Goal: Task Accomplishment & Management: Use online tool/utility

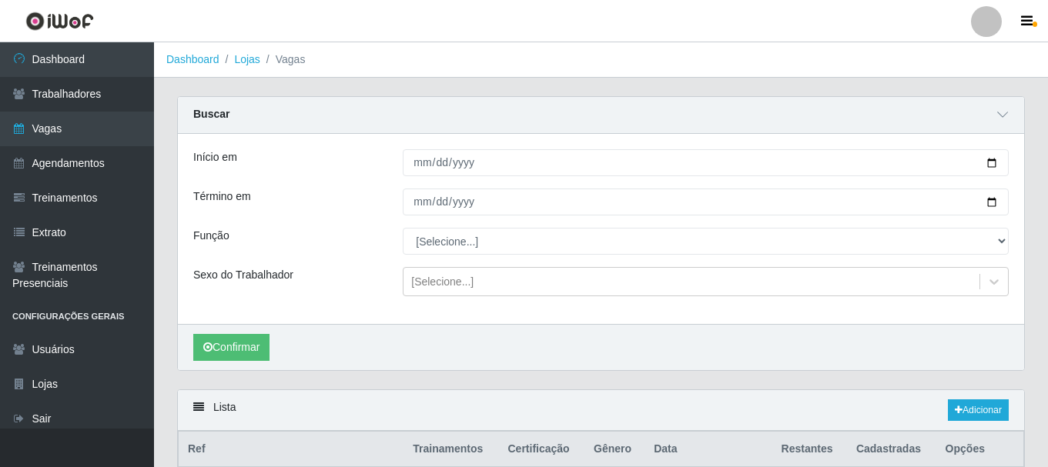
scroll to position [662, 0]
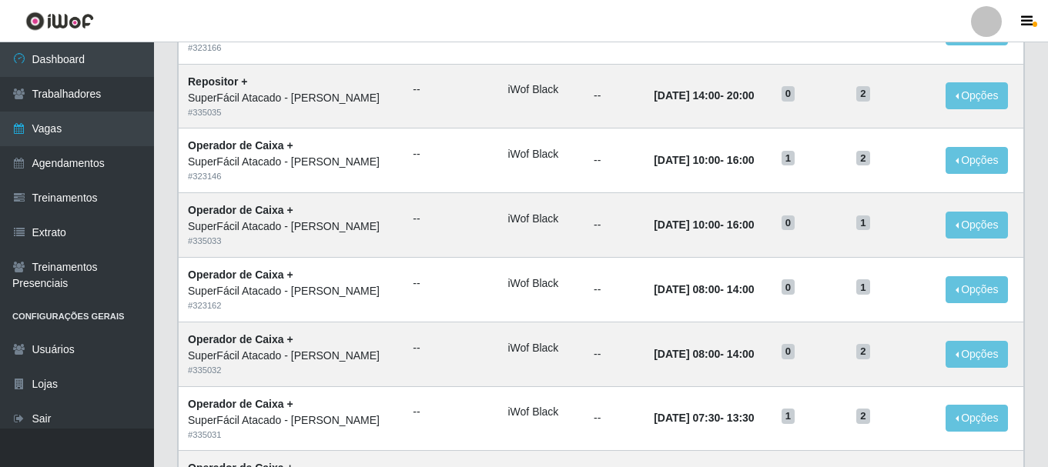
click at [69, 126] on link "Vagas" at bounding box center [77, 129] width 154 height 35
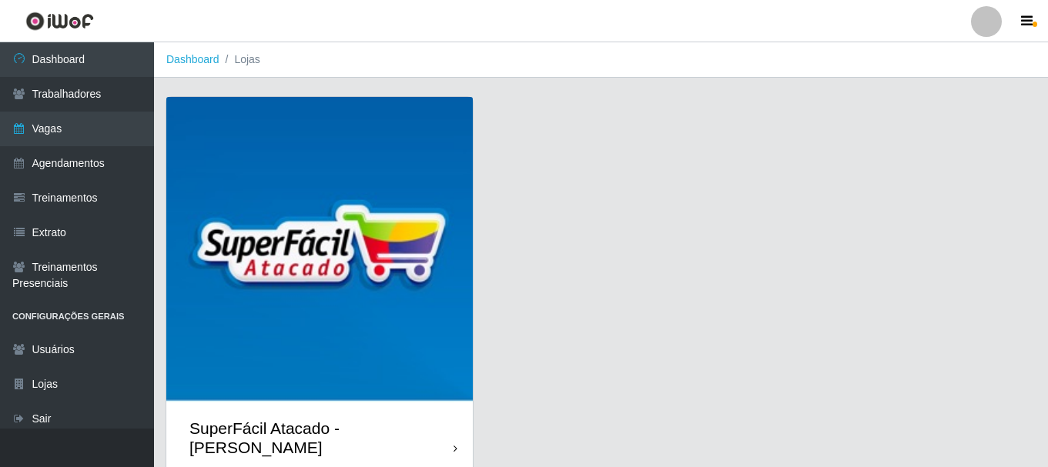
click at [272, 143] on img at bounding box center [319, 250] width 306 height 306
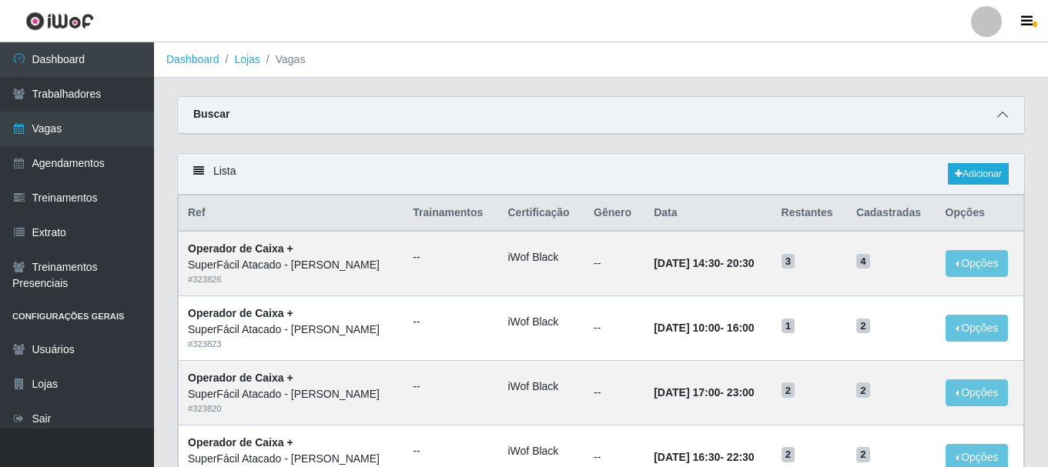
click at [1008, 117] on span at bounding box center [1002, 115] width 18 height 18
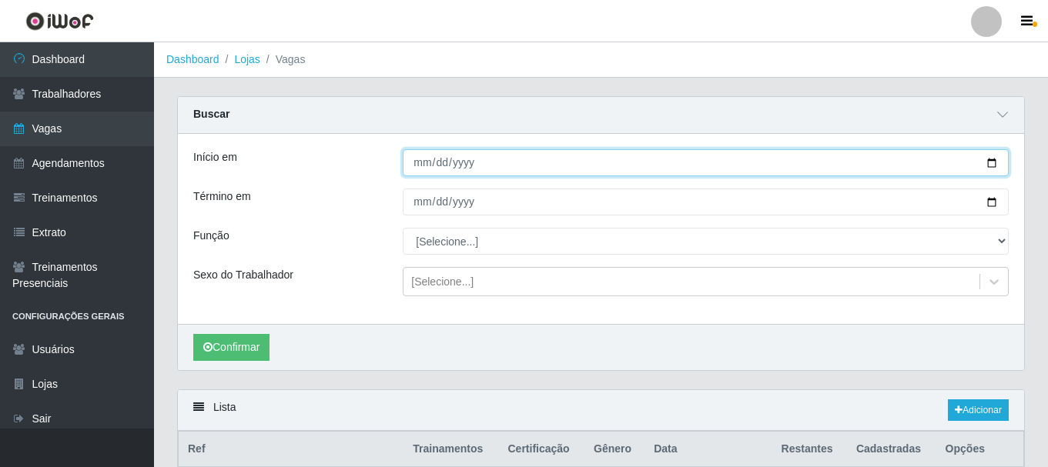
click at [991, 163] on input "Início em" at bounding box center [706, 162] width 606 height 27
type input "[DATE]"
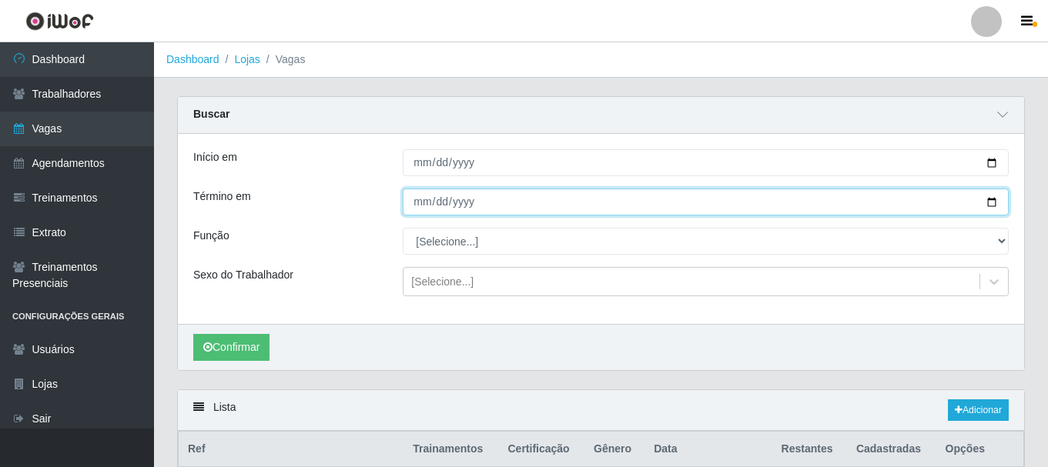
click at [994, 206] on input "Término em" at bounding box center [706, 202] width 606 height 27
type input "[DATE]"
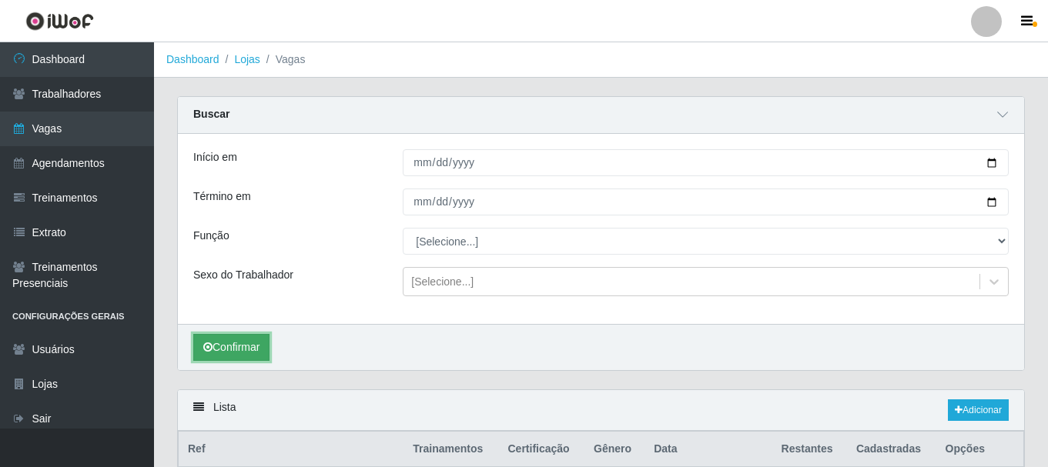
click at [253, 349] on button "Confirmar" at bounding box center [231, 347] width 76 height 27
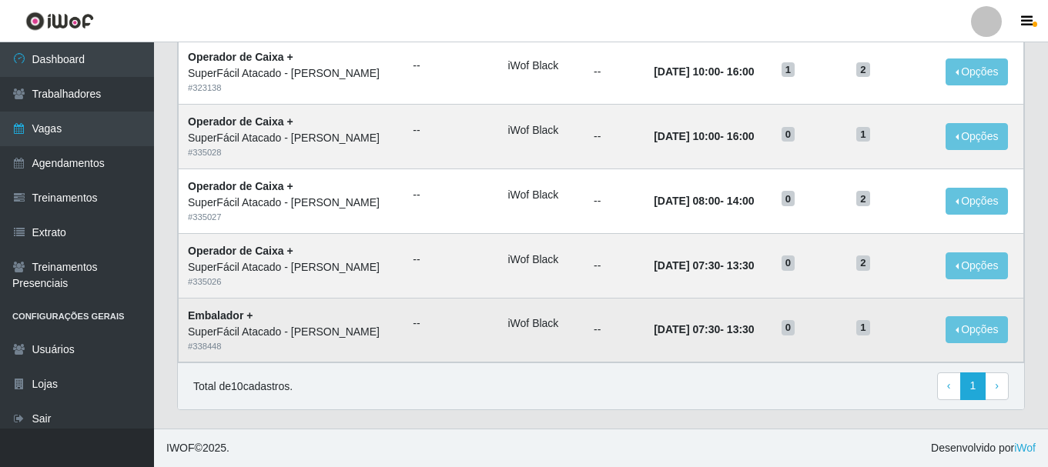
scroll to position [444, 0]
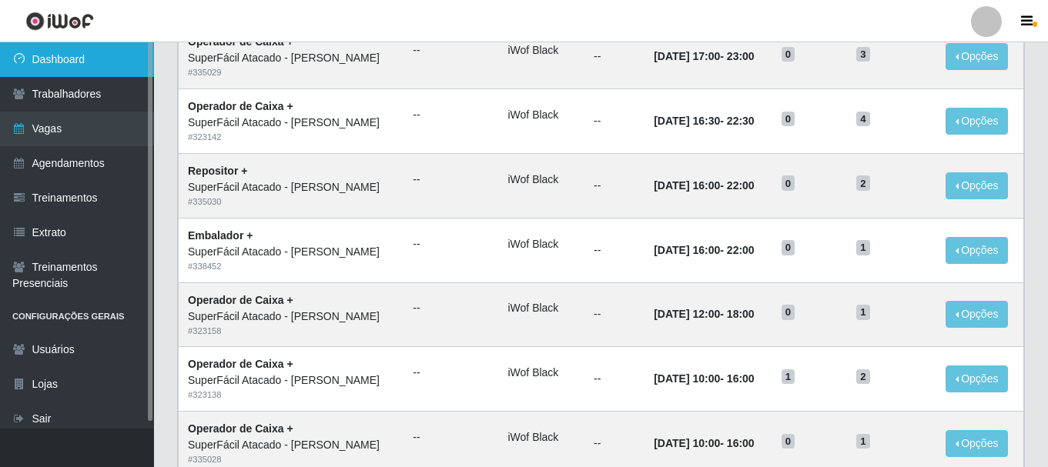
click at [81, 59] on link "Dashboard" at bounding box center [77, 59] width 154 height 35
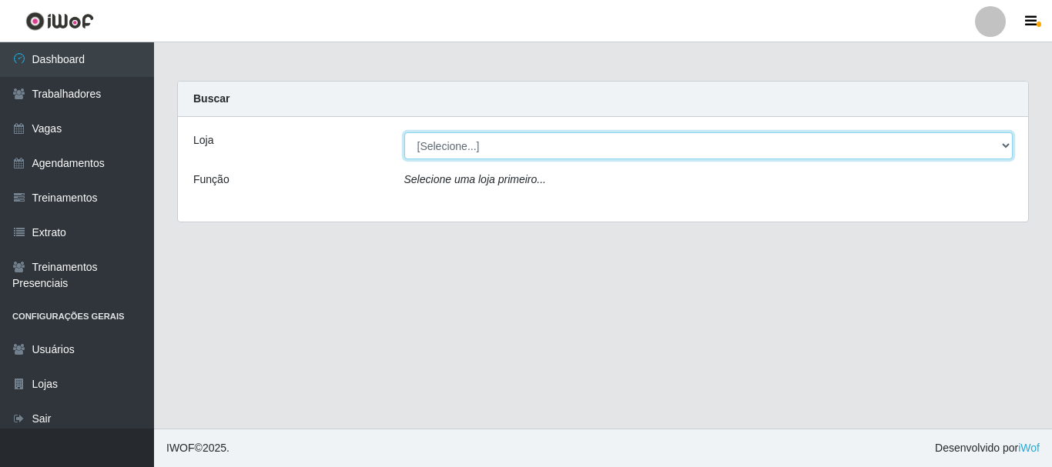
click at [1004, 143] on select "[Selecione...] SuperFácil Atacado - [PERSON_NAME]" at bounding box center [708, 145] width 609 height 27
select select "399"
click at [404, 132] on select "[Selecione...] SuperFácil Atacado - [PERSON_NAME]" at bounding box center [708, 145] width 609 height 27
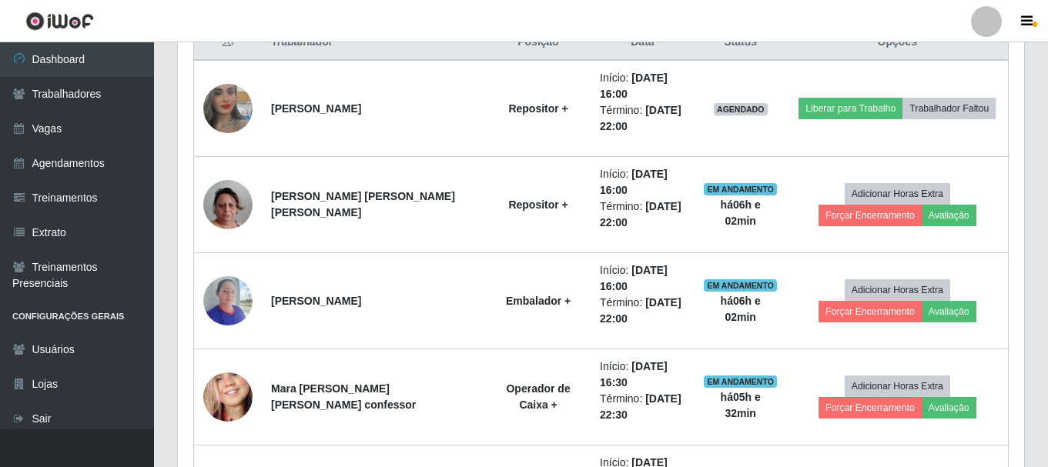
scroll to position [616, 0]
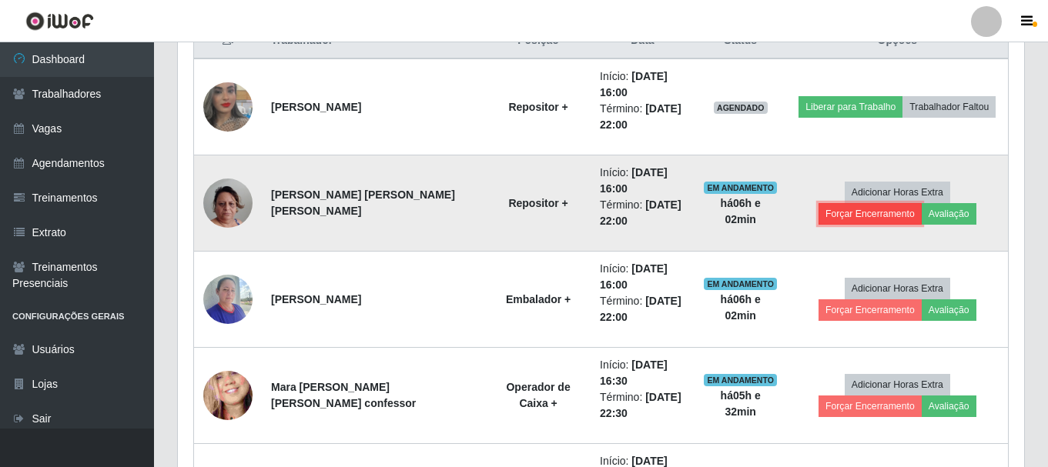
click at [922, 203] on button "Forçar Encerramento" at bounding box center [870, 214] width 103 height 22
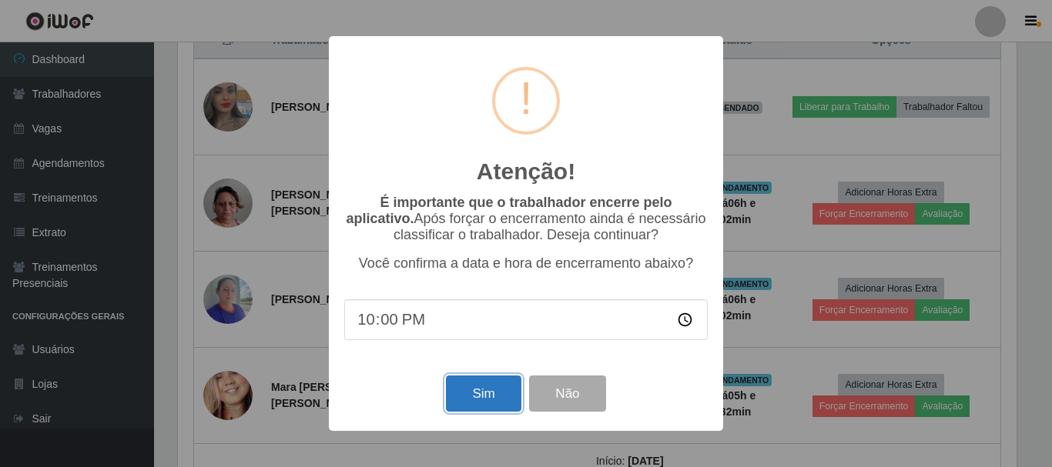
click at [487, 391] on button "Sim" at bounding box center [483, 394] width 75 height 36
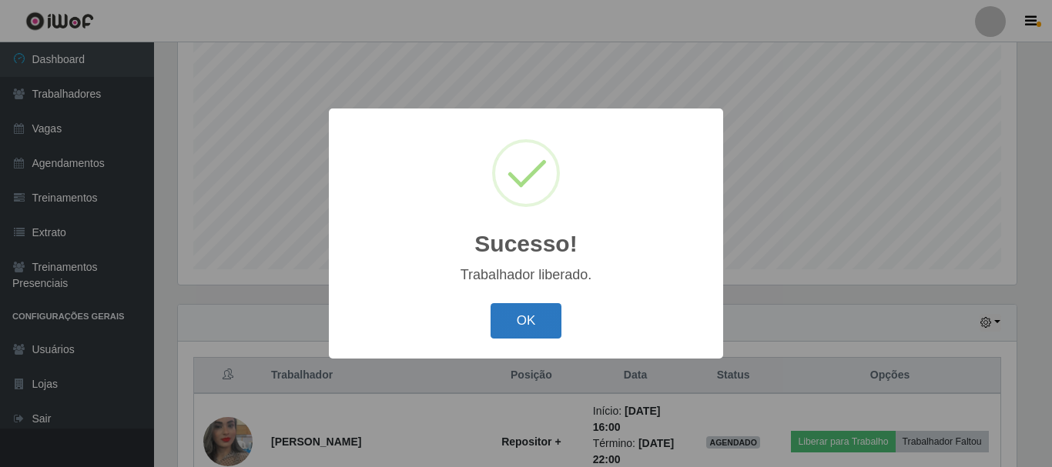
click at [546, 319] on button "OK" at bounding box center [527, 321] width 72 height 36
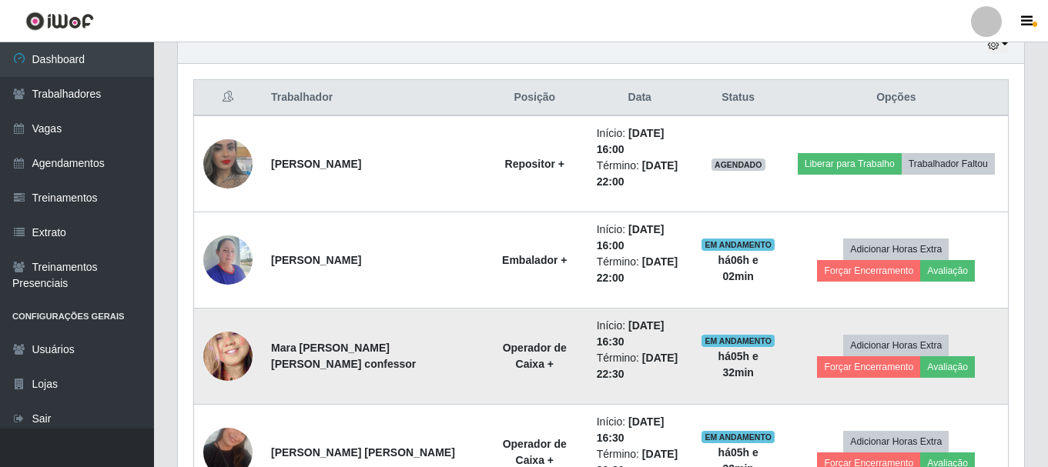
scroll to position [589, 0]
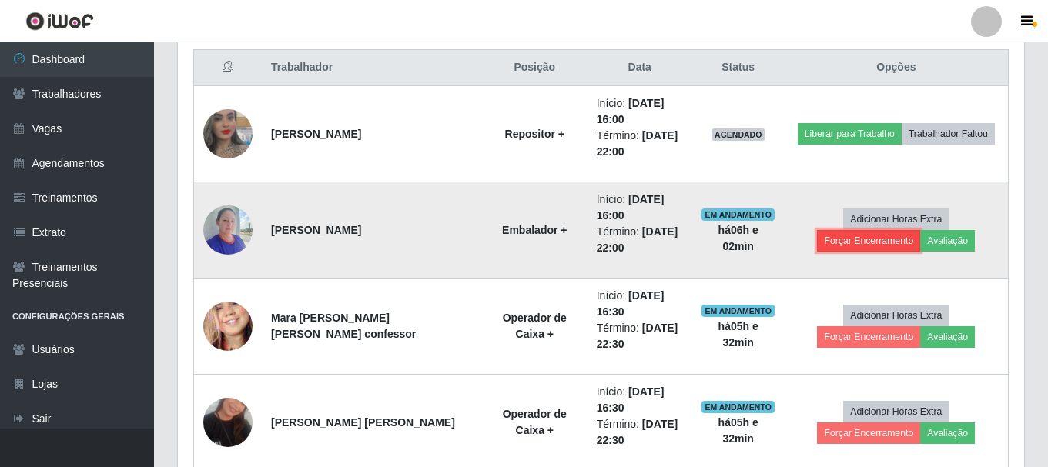
click at [920, 230] on button "Forçar Encerramento" at bounding box center [868, 241] width 103 height 22
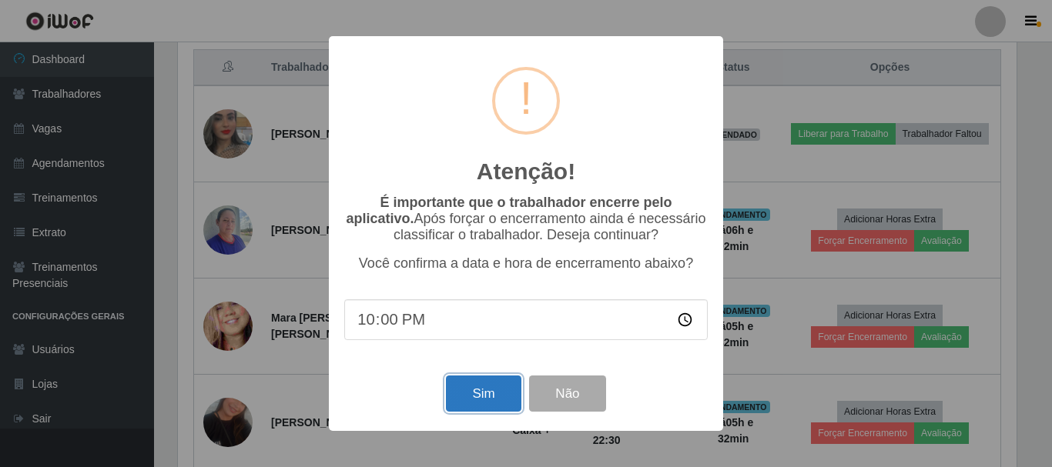
click at [482, 400] on button "Sim" at bounding box center [483, 394] width 75 height 36
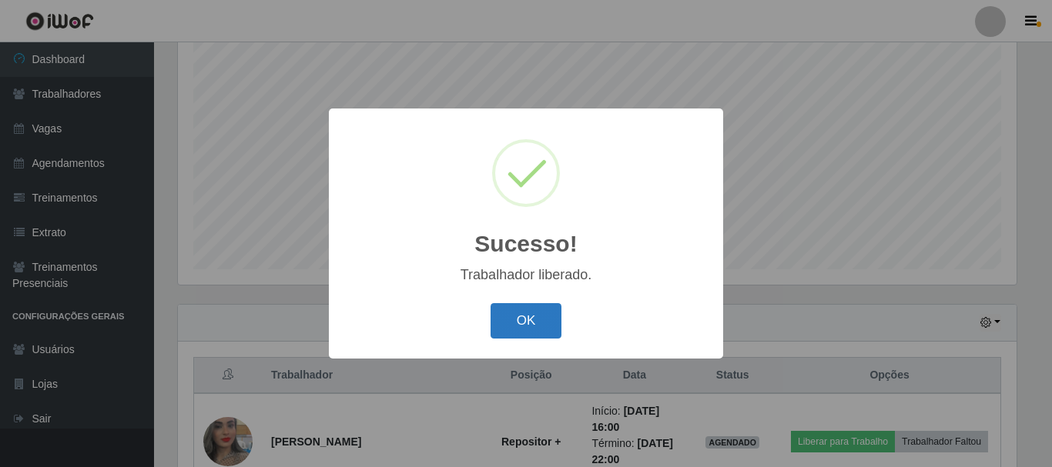
click at [547, 313] on button "OK" at bounding box center [527, 321] width 72 height 36
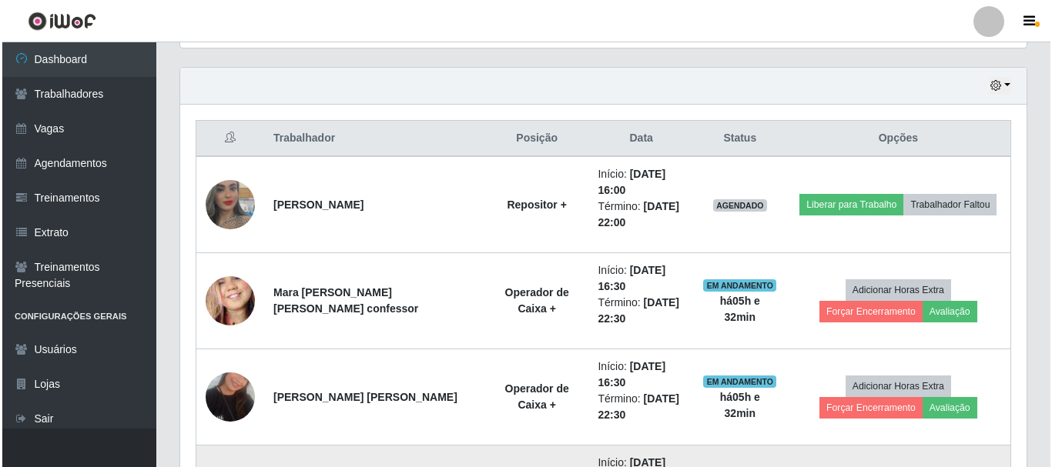
scroll to position [0, 0]
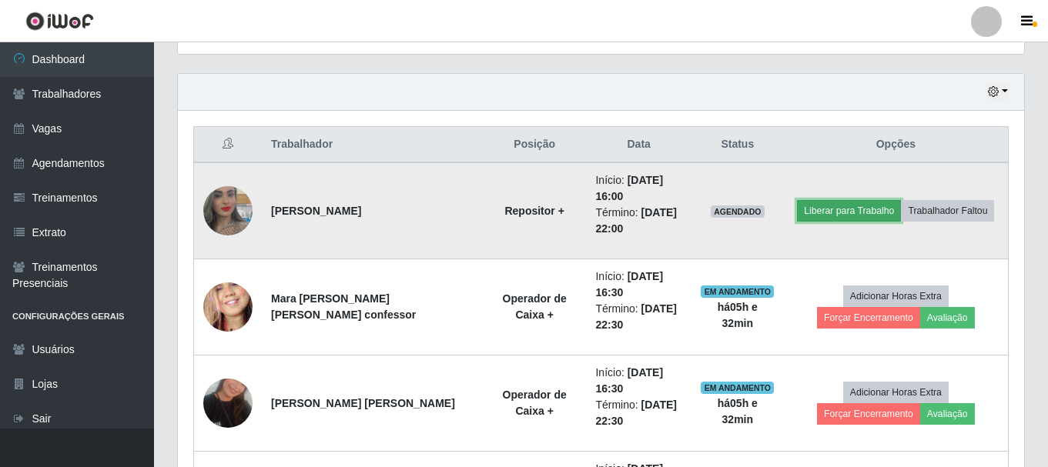
click at [866, 214] on button "Liberar para Trabalho" at bounding box center [849, 211] width 104 height 22
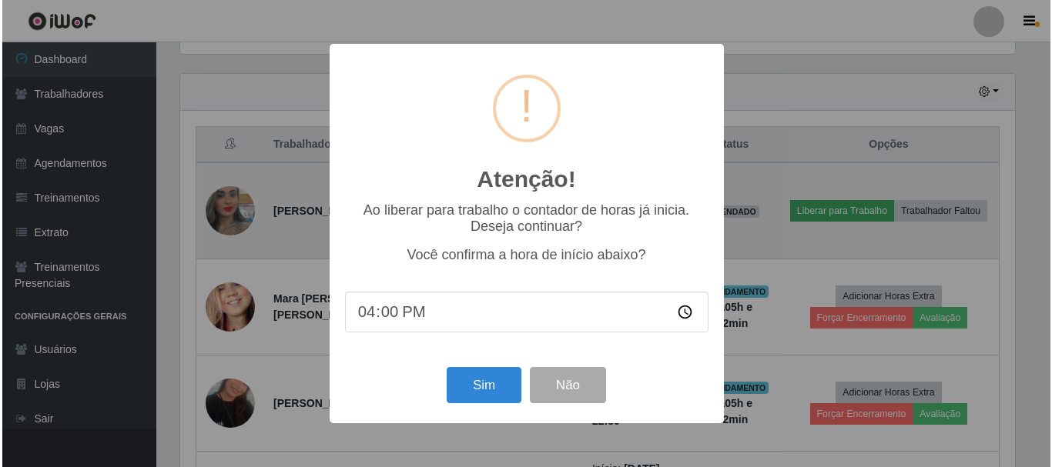
scroll to position [769755, 769236]
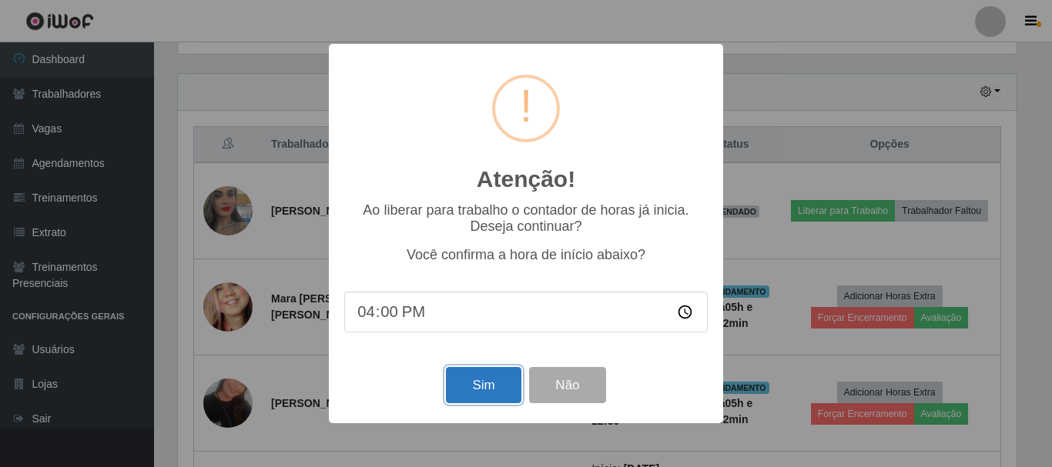
click at [503, 393] on button "Sim" at bounding box center [483, 385] width 75 height 36
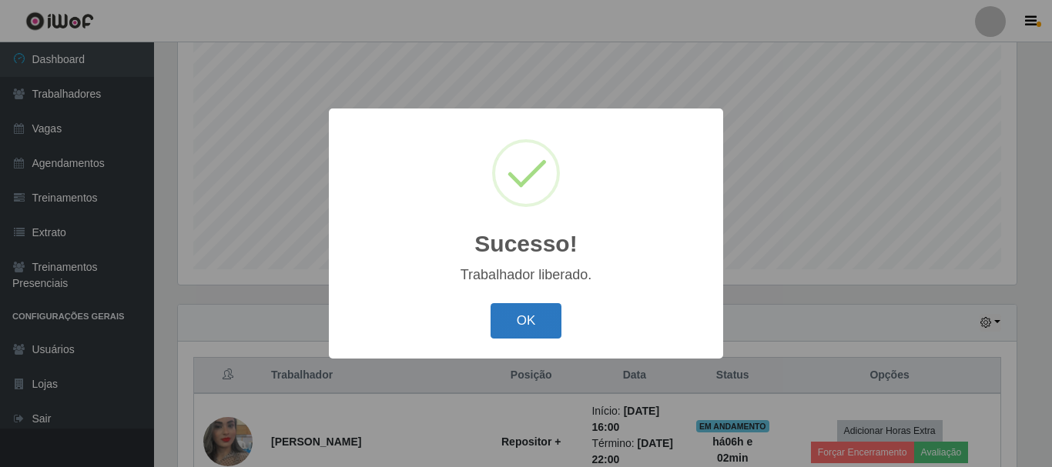
click at [517, 323] on button "OK" at bounding box center [527, 321] width 72 height 36
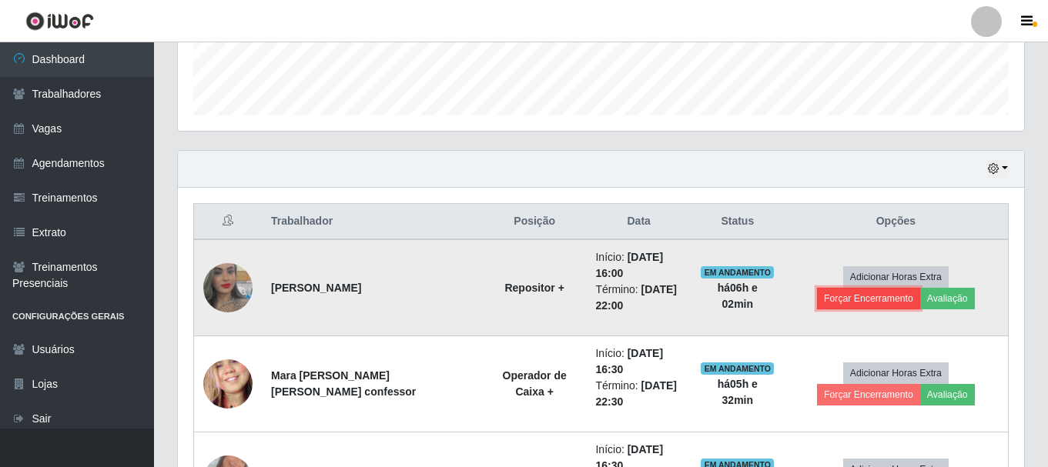
click at [920, 288] on button "Forçar Encerramento" at bounding box center [868, 299] width 103 height 22
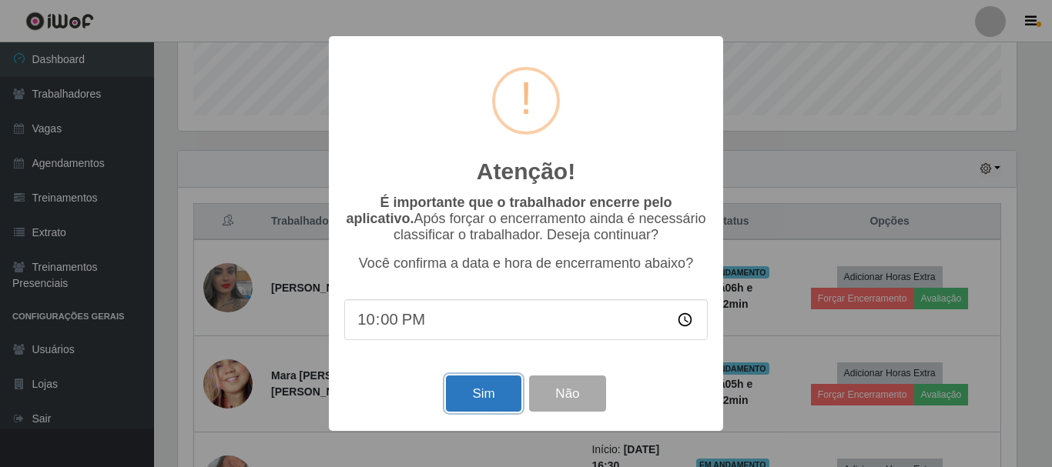
click at [475, 392] on button "Sim" at bounding box center [483, 394] width 75 height 36
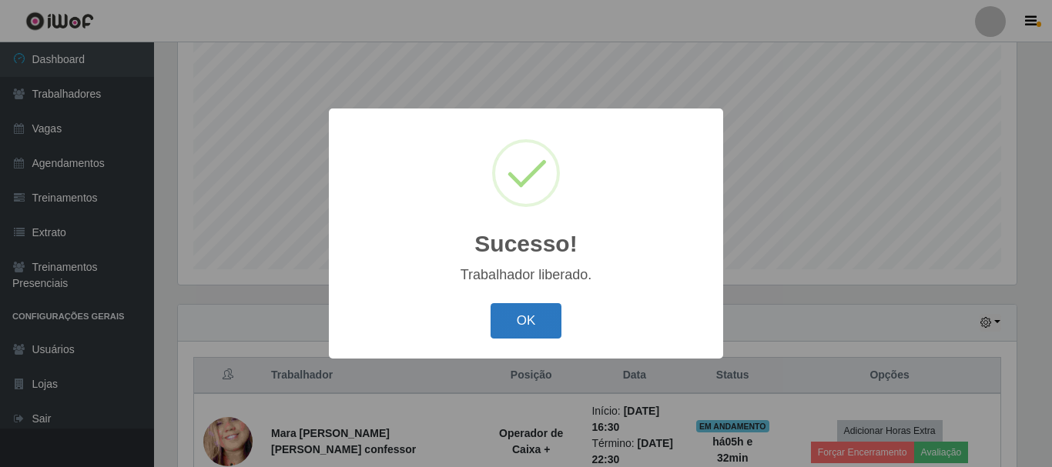
click at [551, 305] on button "OK" at bounding box center [527, 321] width 72 height 36
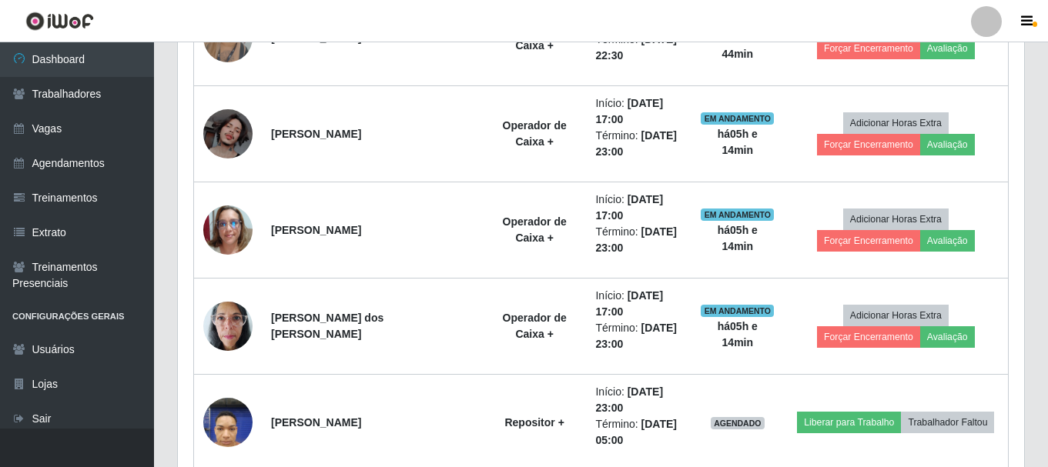
scroll to position [1205, 0]
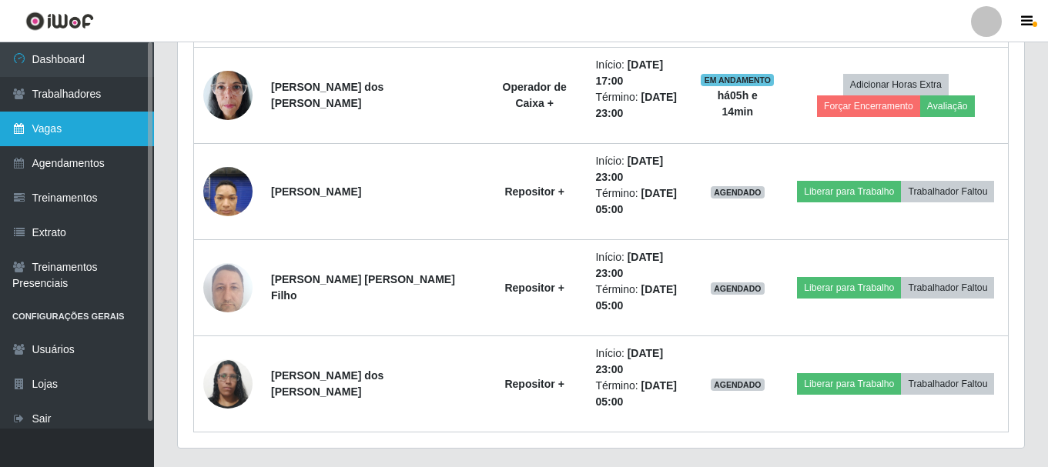
click at [68, 136] on link "Vagas" at bounding box center [77, 129] width 154 height 35
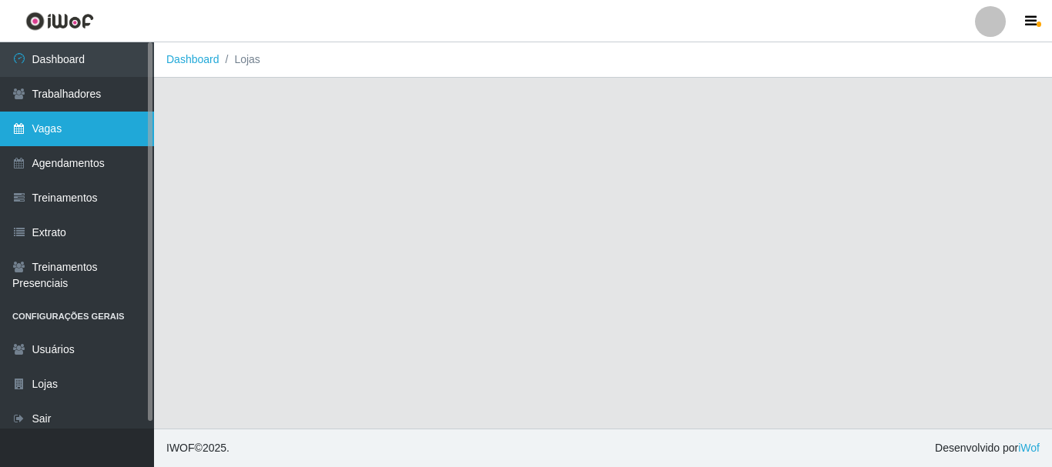
click at [68, 136] on link "Vagas" at bounding box center [77, 129] width 154 height 35
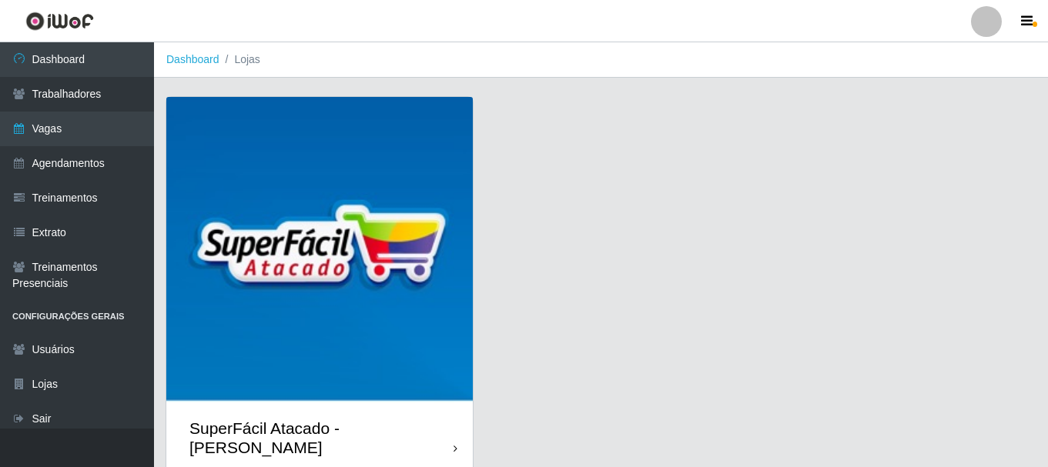
click at [414, 167] on img at bounding box center [319, 250] width 306 height 306
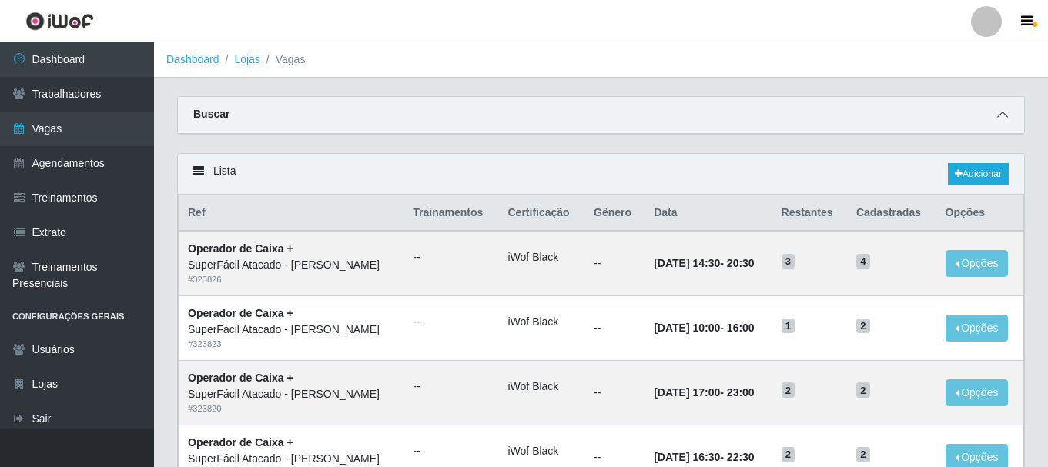
click at [1011, 115] on span at bounding box center [1002, 115] width 18 height 18
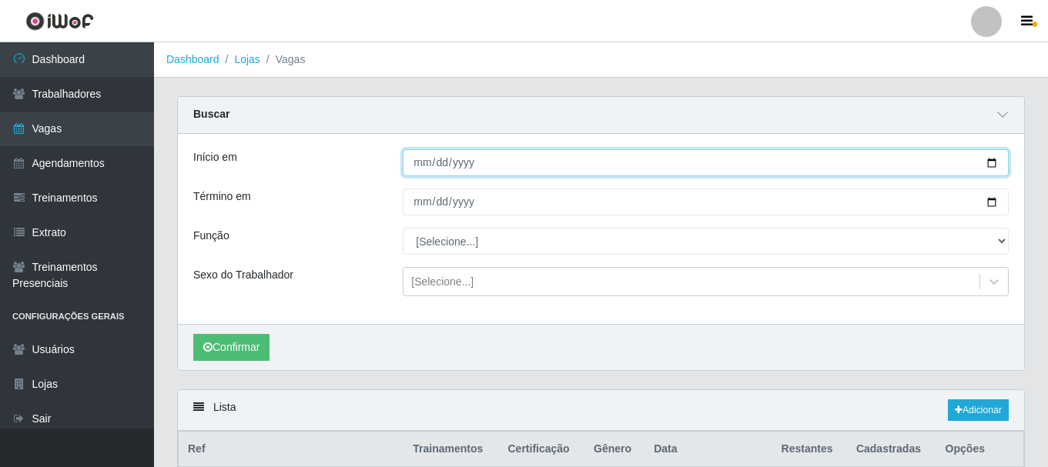
click at [994, 160] on input "Início em" at bounding box center [706, 162] width 606 height 27
type input "[DATE]"
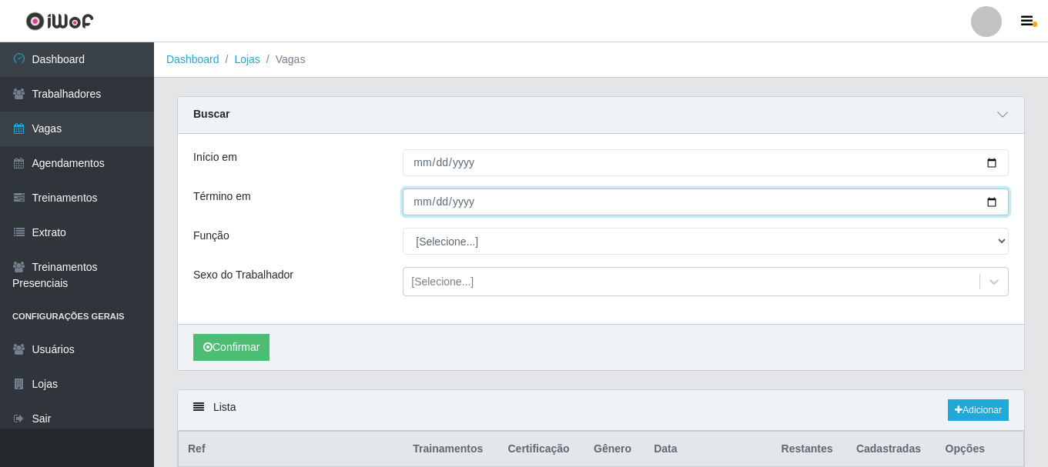
click at [996, 200] on input "Término em" at bounding box center [706, 202] width 606 height 27
type input "[DATE]"
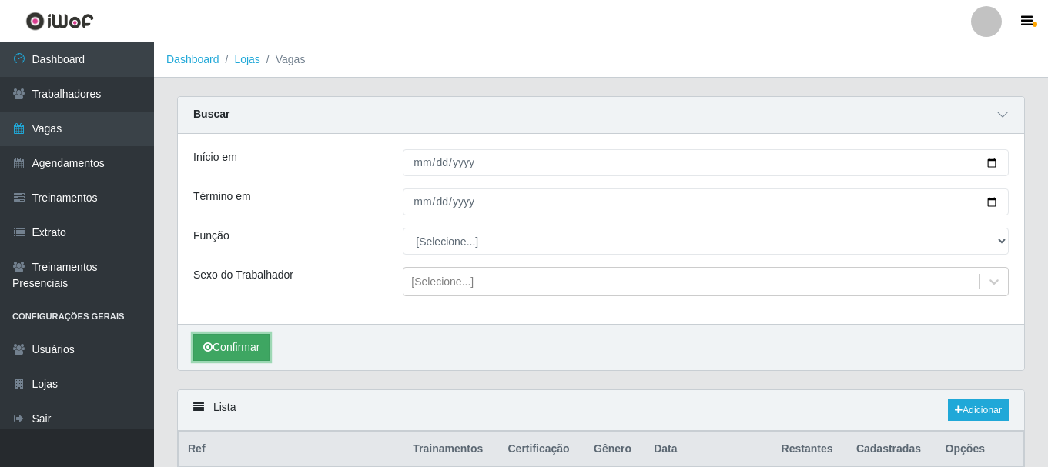
click at [258, 355] on button "Confirmar" at bounding box center [231, 347] width 76 height 27
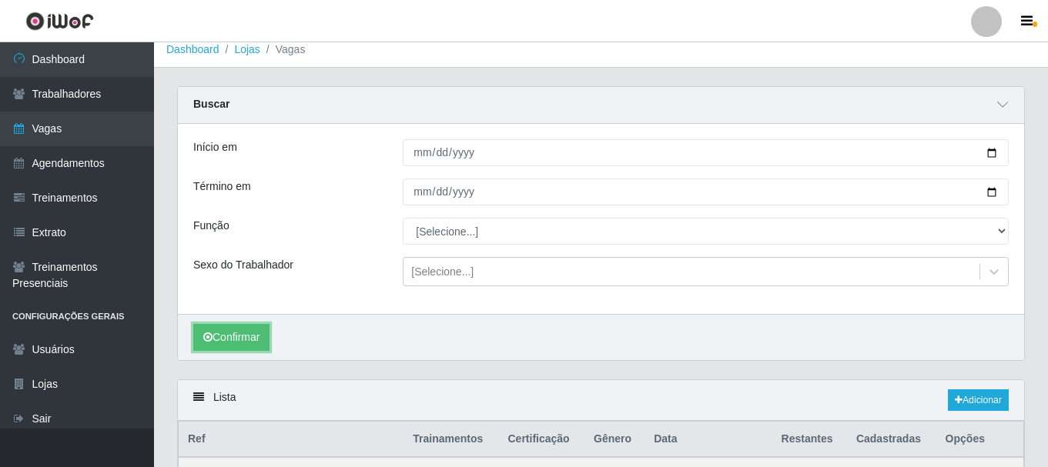
scroll to position [95, 0]
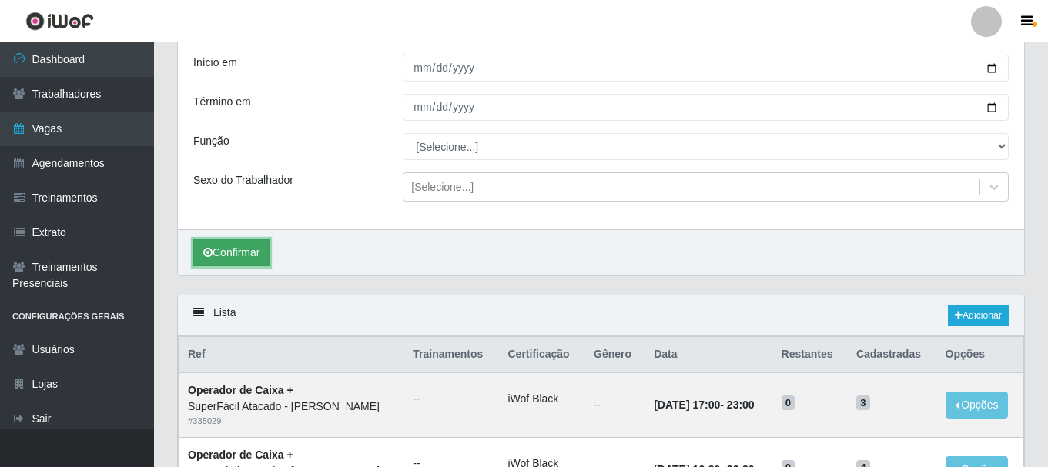
click at [270, 259] on button "Confirmar" at bounding box center [231, 252] width 76 height 27
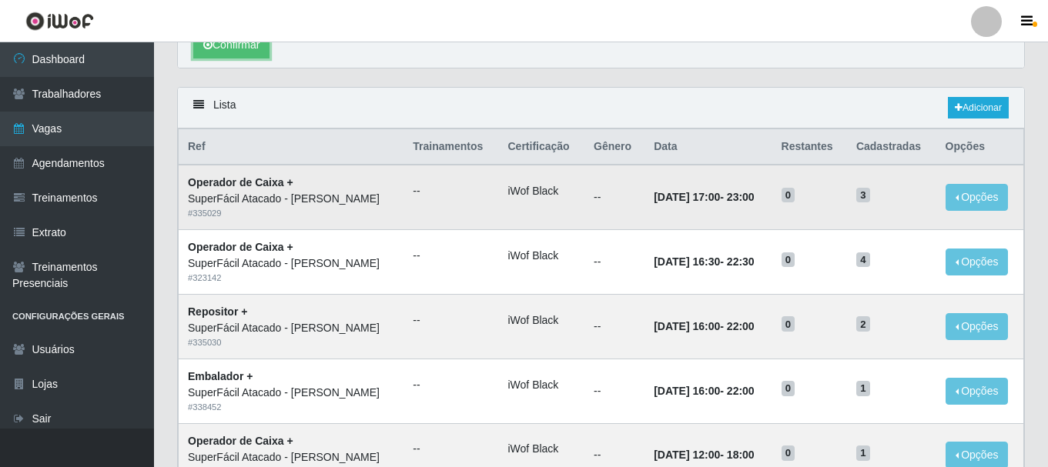
scroll to position [290, 0]
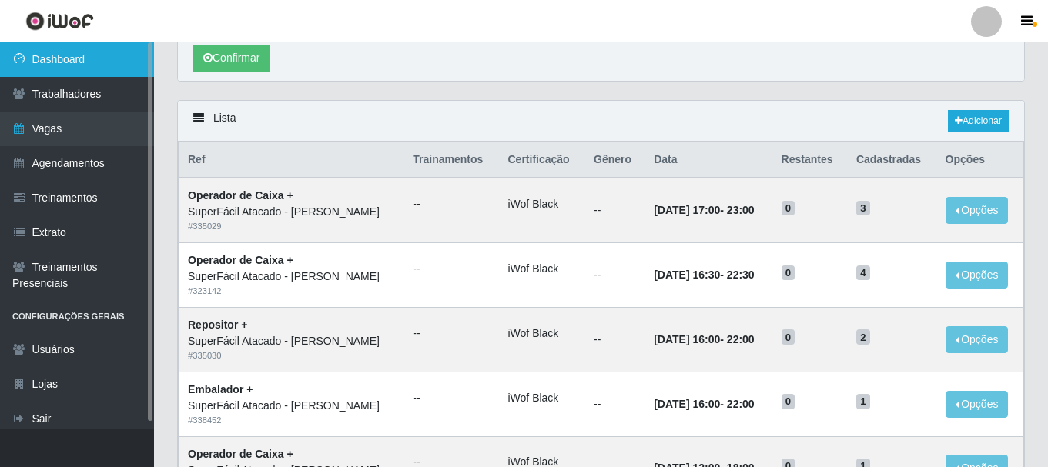
click at [80, 62] on link "Dashboard" at bounding box center [77, 59] width 154 height 35
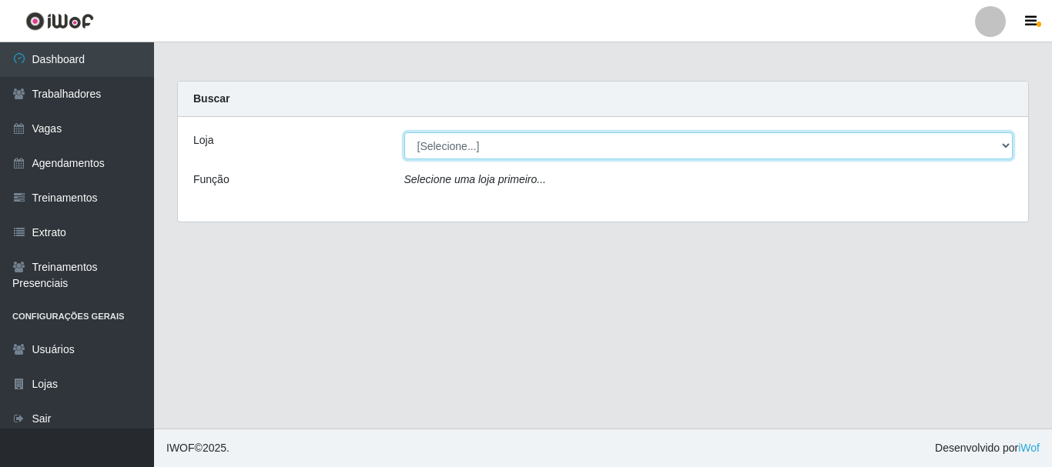
click at [1004, 142] on select "[Selecione...] SuperFácil Atacado - [PERSON_NAME]" at bounding box center [708, 145] width 609 height 27
select select "399"
click at [404, 132] on select "[Selecione...] SuperFácil Atacado - [PERSON_NAME]" at bounding box center [708, 145] width 609 height 27
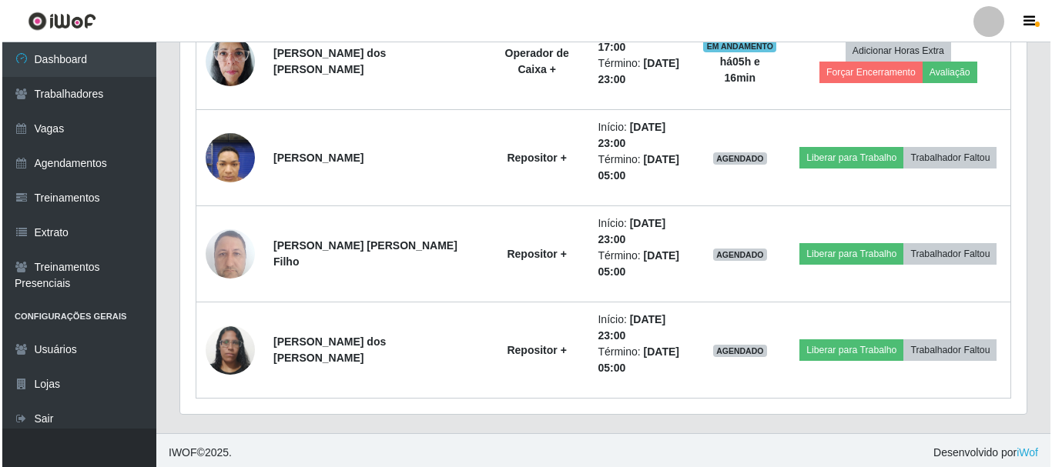
scroll to position [1244, 0]
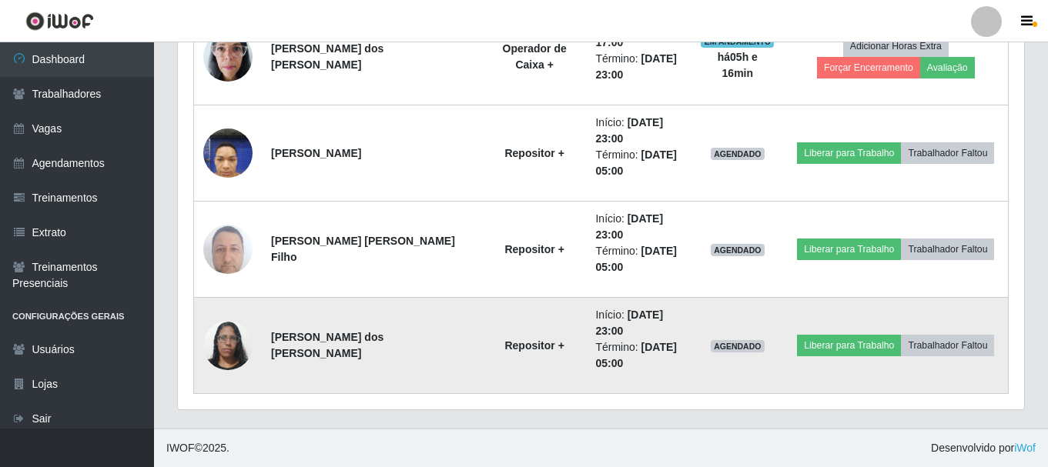
click at [228, 347] on img at bounding box center [227, 345] width 49 height 65
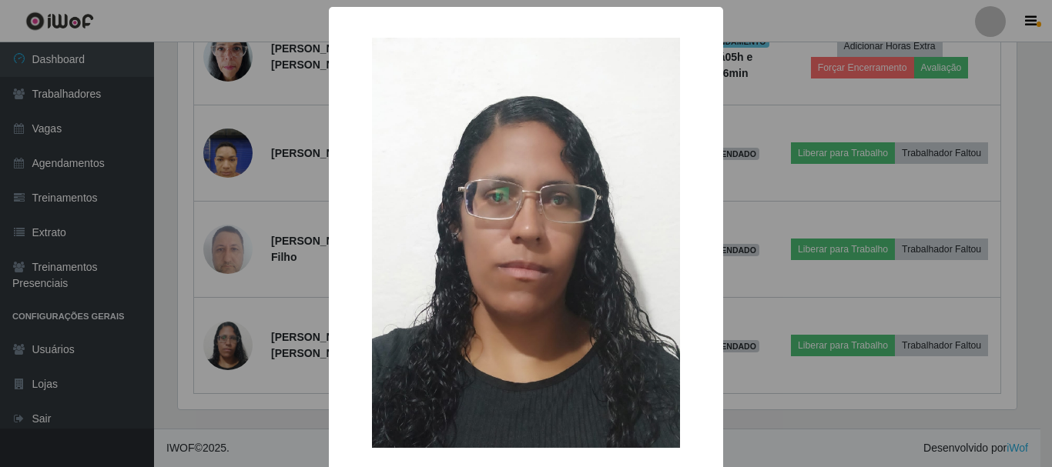
click at [502, 306] on img at bounding box center [526, 243] width 308 height 410
click at [762, 447] on div "× OK Cancel" at bounding box center [526, 233] width 1052 height 467
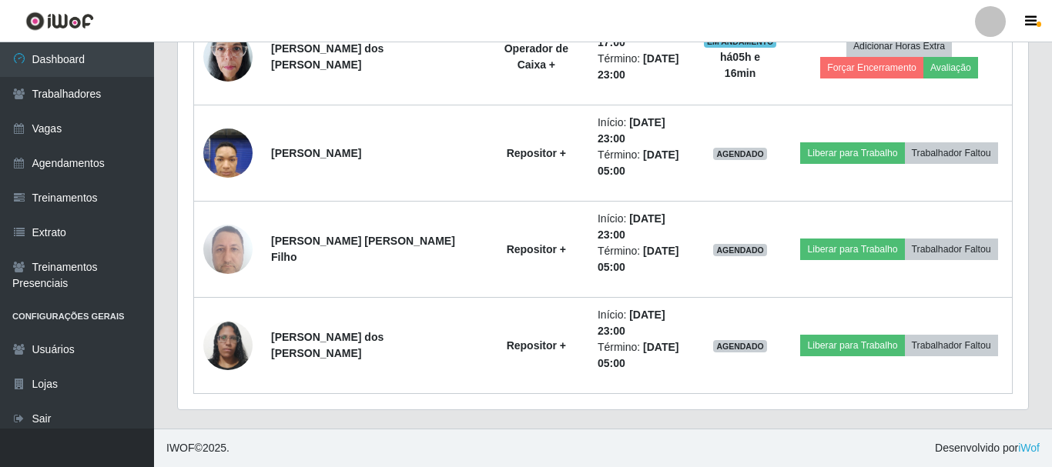
scroll to position [320, 846]
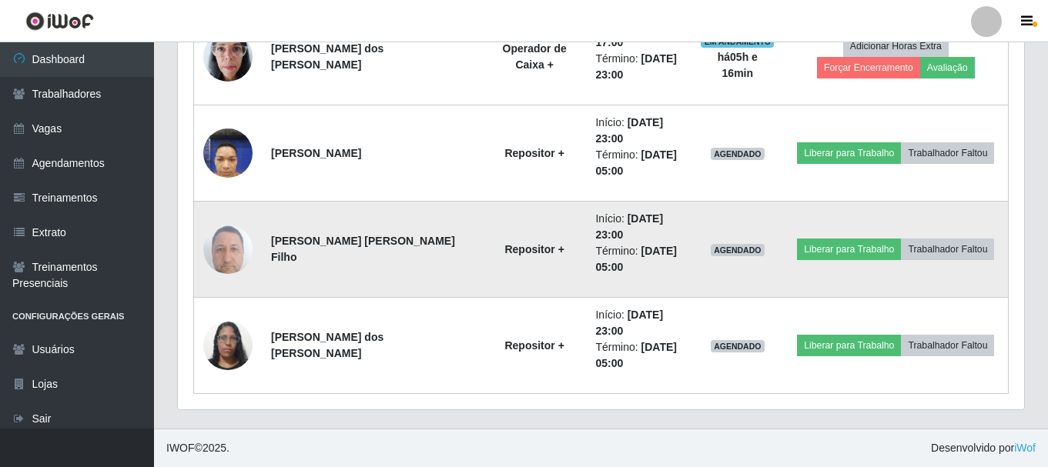
click at [218, 245] on img at bounding box center [227, 248] width 49 height 65
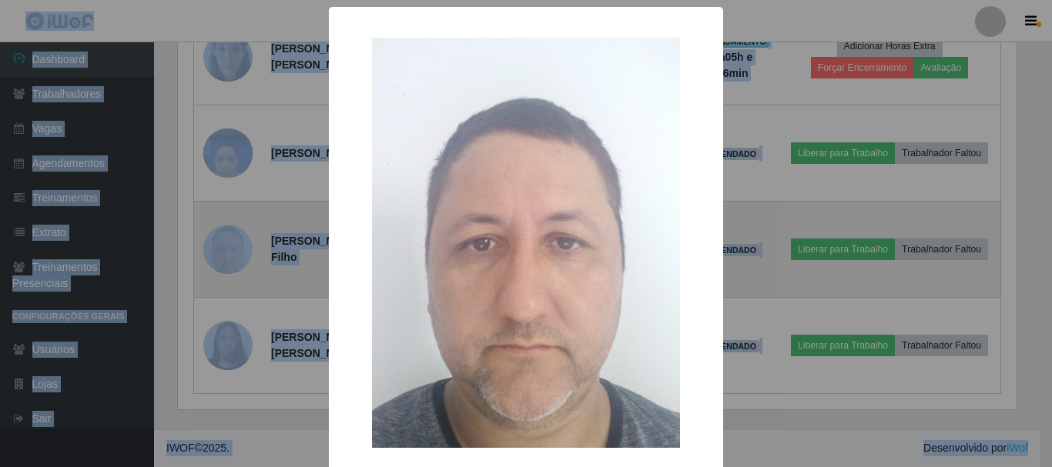
click at [218, 245] on div "× OK Cancel" at bounding box center [526, 233] width 1052 height 467
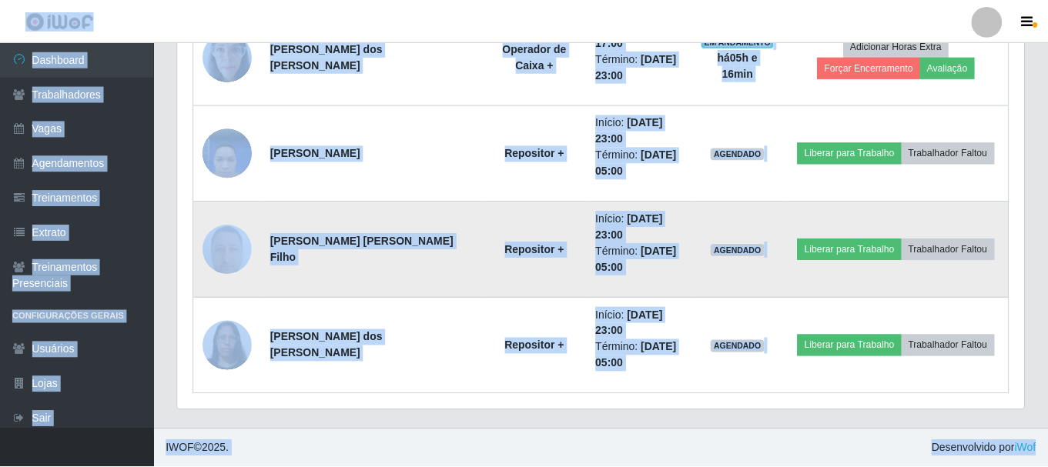
scroll to position [320, 846]
click at [218, 245] on img at bounding box center [227, 248] width 49 height 65
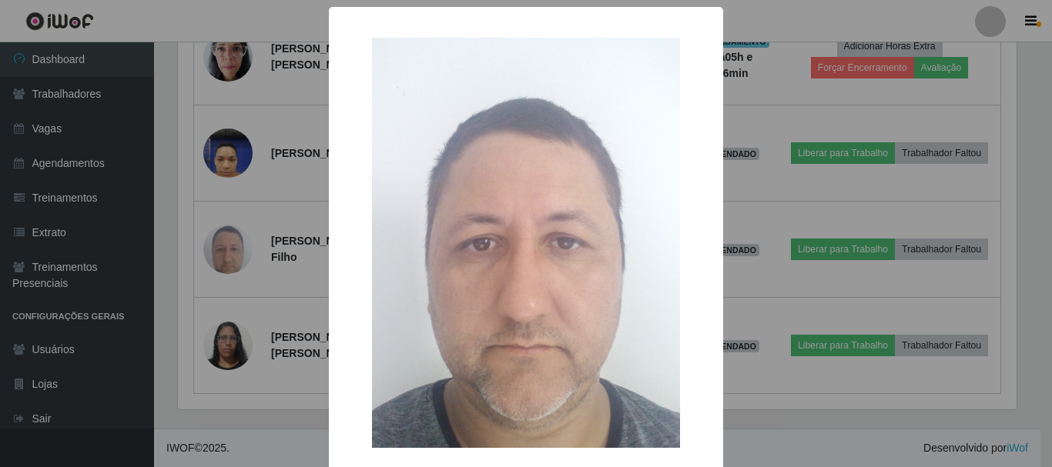
click at [777, 440] on div "× OK Cancel" at bounding box center [526, 233] width 1052 height 467
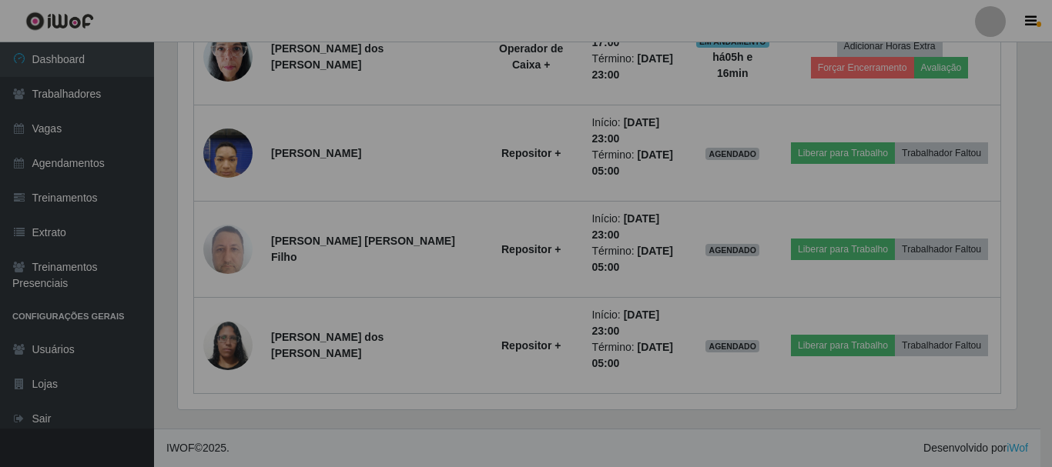
scroll to position [320, 846]
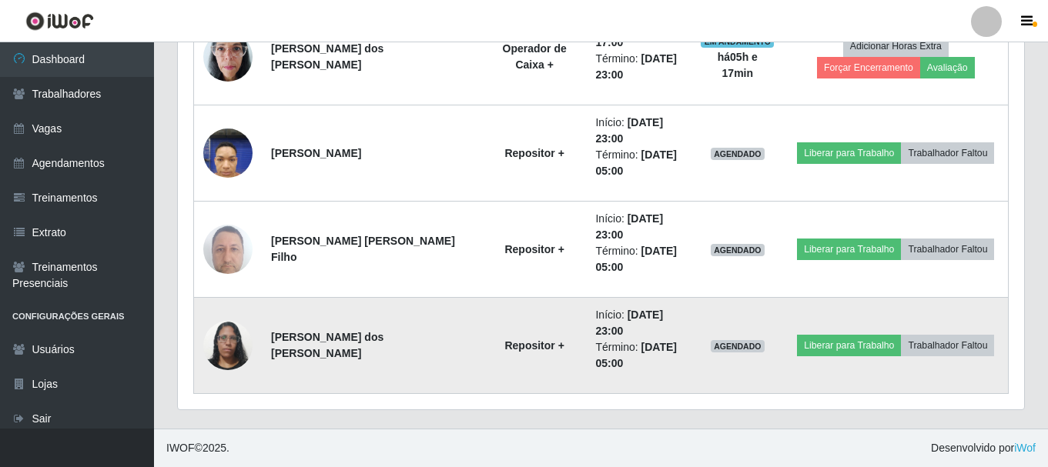
click at [238, 333] on img at bounding box center [227, 345] width 49 height 65
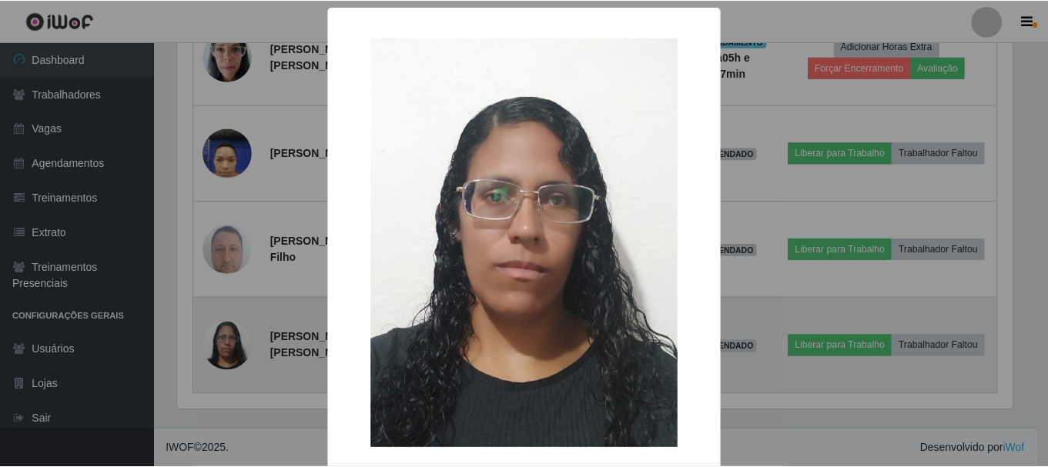
scroll to position [320, 839]
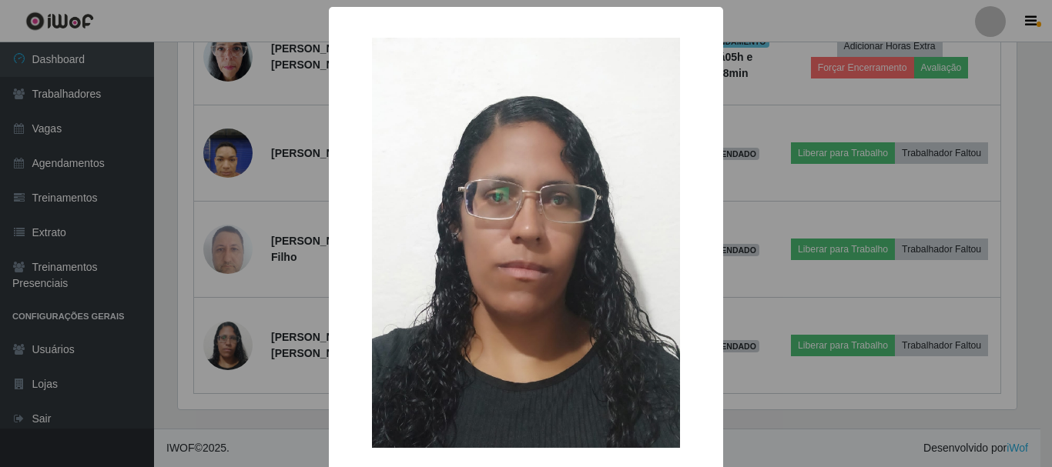
click at [263, 420] on div "× OK Cancel" at bounding box center [526, 233] width 1052 height 467
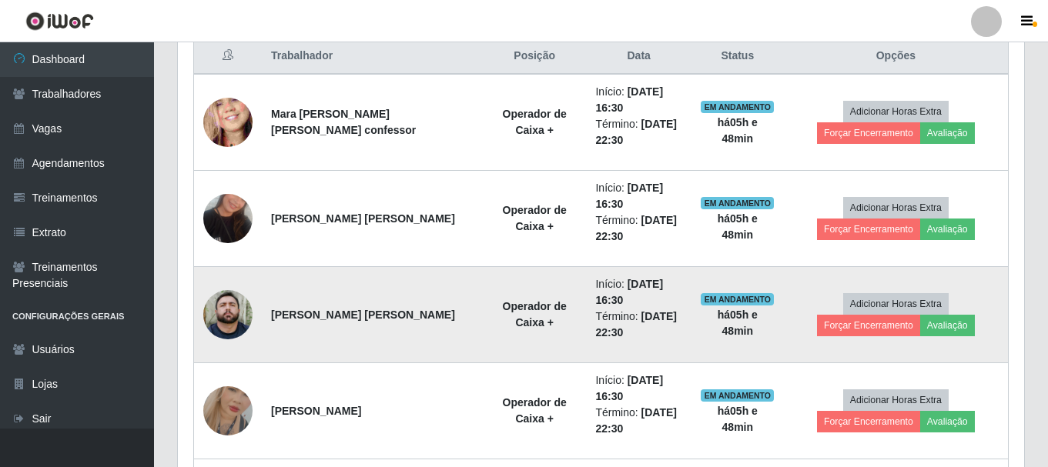
scroll to position [628, 0]
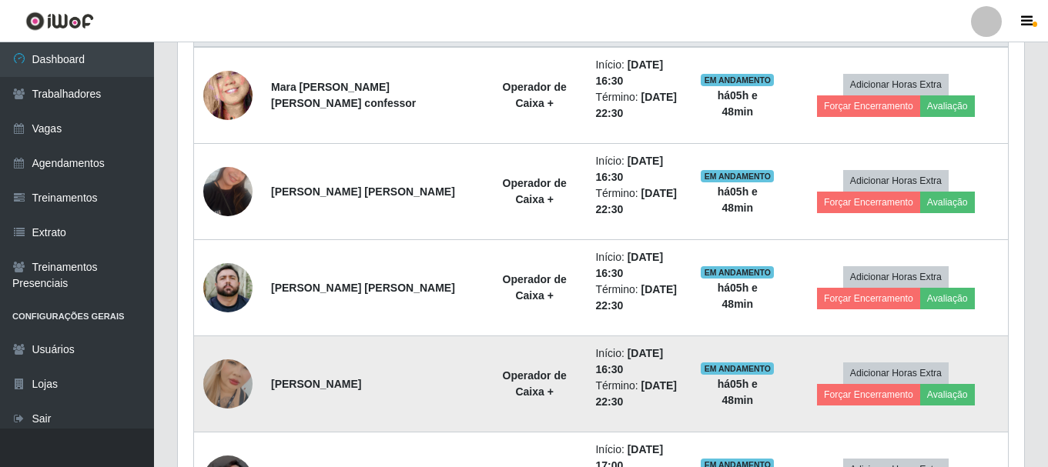
click at [232, 385] on img at bounding box center [227, 384] width 49 height 88
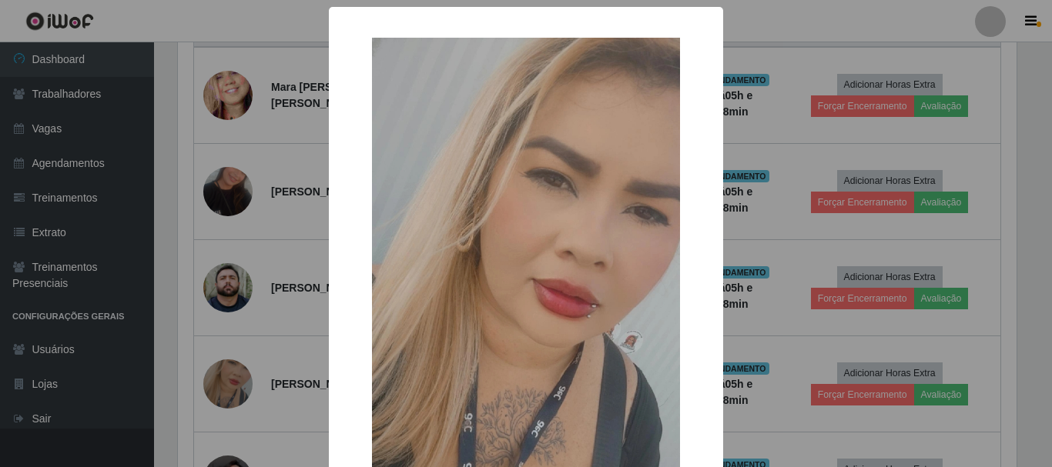
click at [222, 284] on div "× OK Cancel" at bounding box center [526, 233] width 1052 height 467
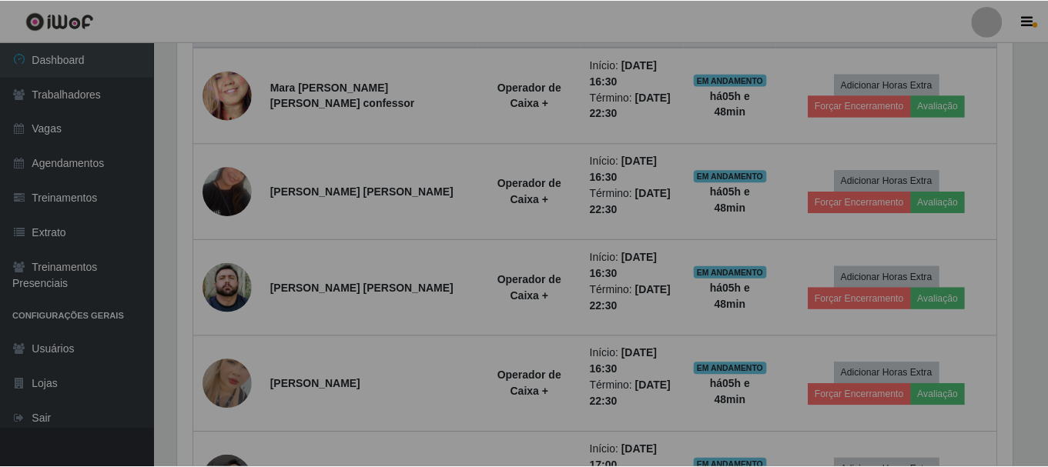
scroll to position [320, 846]
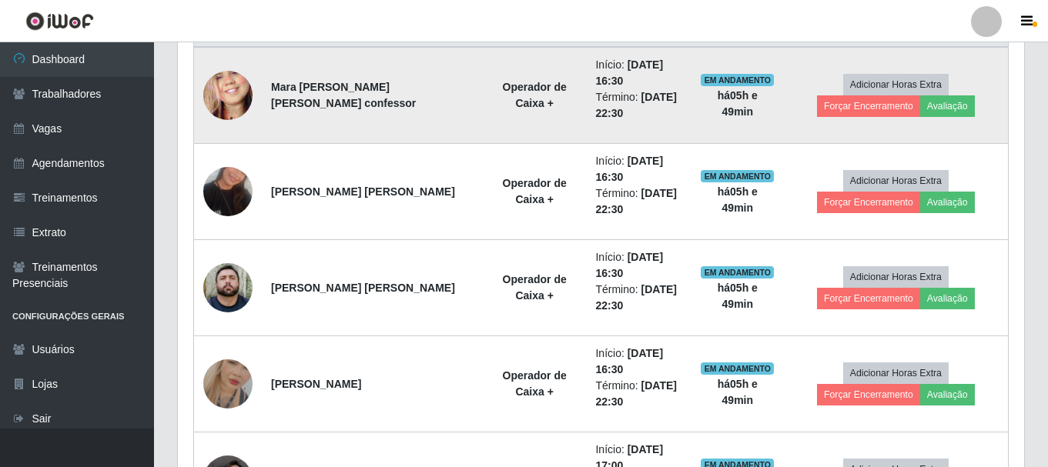
click at [246, 82] on img at bounding box center [227, 95] width 49 height 107
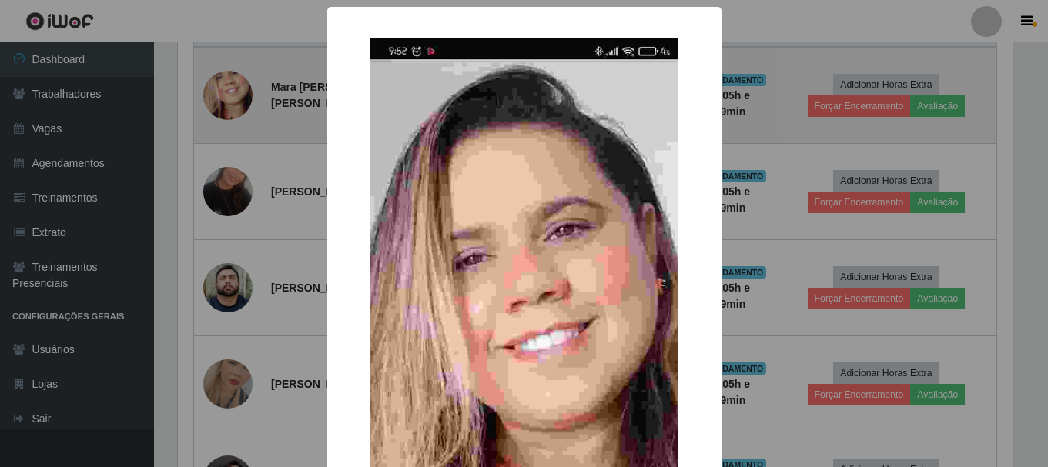
scroll to position [320, 839]
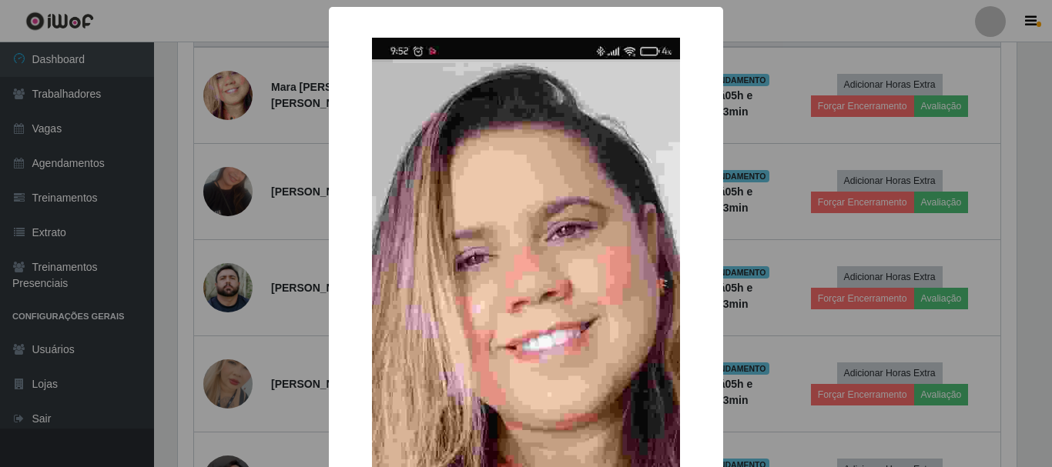
click at [900, 112] on div "× OK Cancel" at bounding box center [526, 233] width 1052 height 467
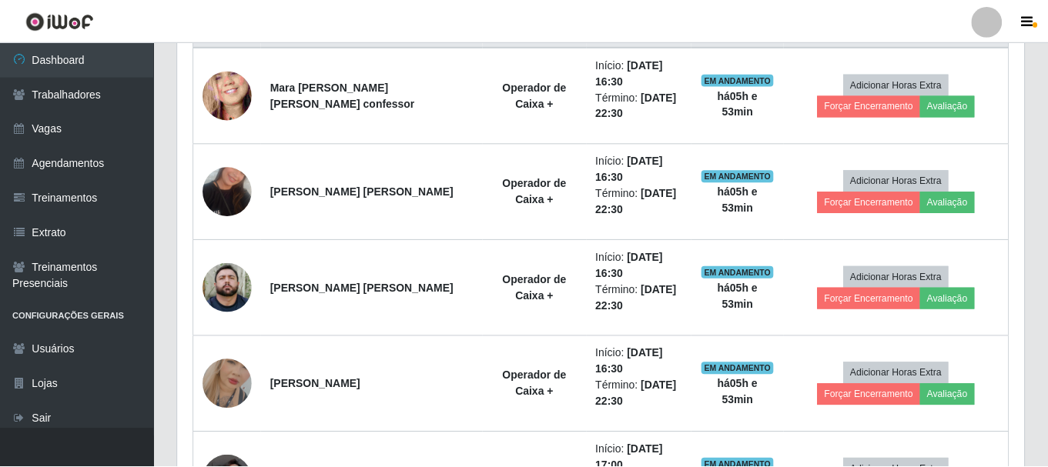
scroll to position [320, 846]
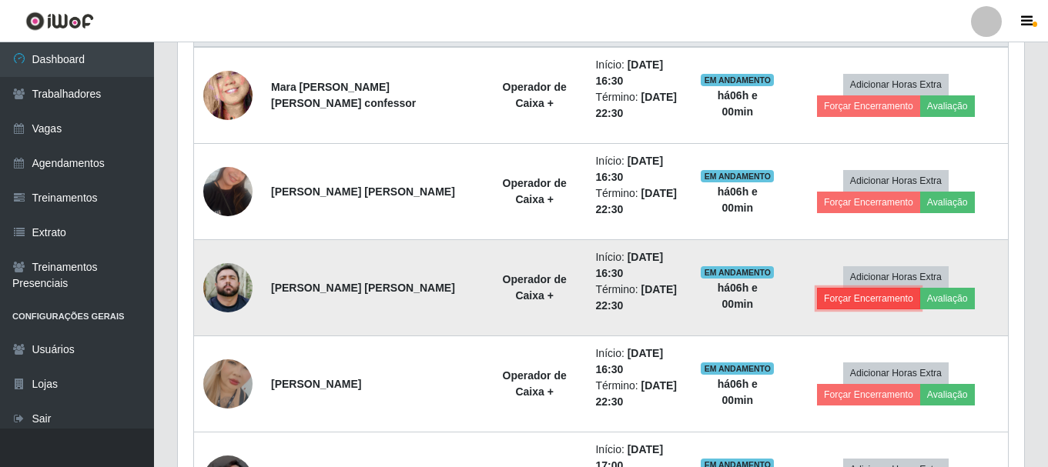
click at [920, 288] on button "Forçar Encerramento" at bounding box center [868, 299] width 103 height 22
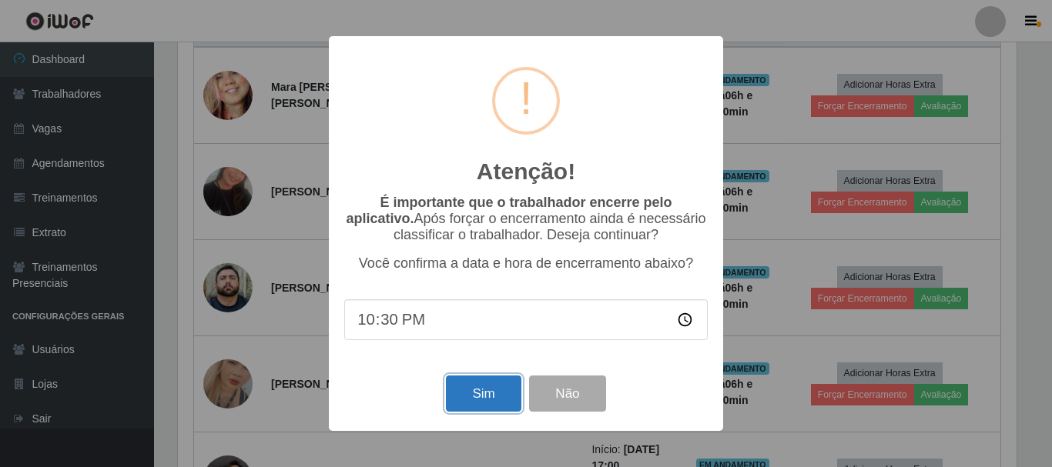
click at [493, 395] on button "Sim" at bounding box center [483, 394] width 75 height 36
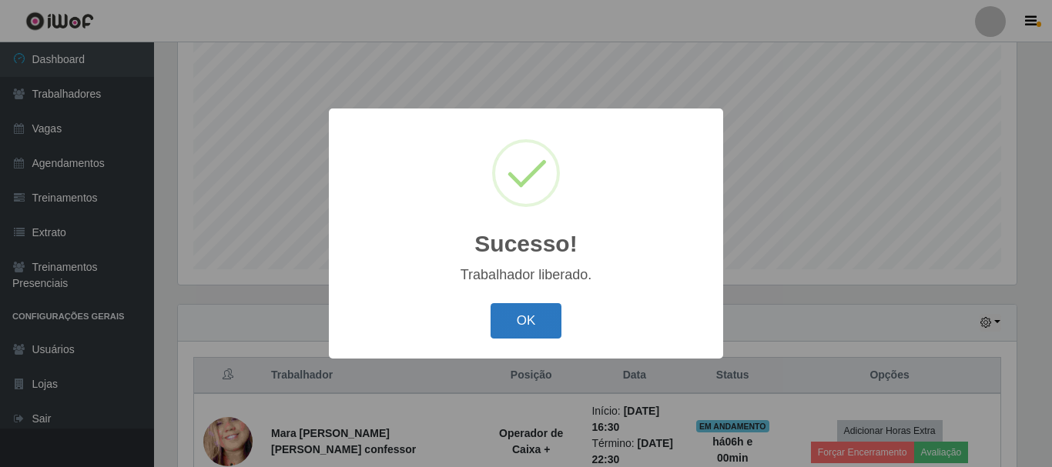
click at [531, 315] on button "OK" at bounding box center [527, 321] width 72 height 36
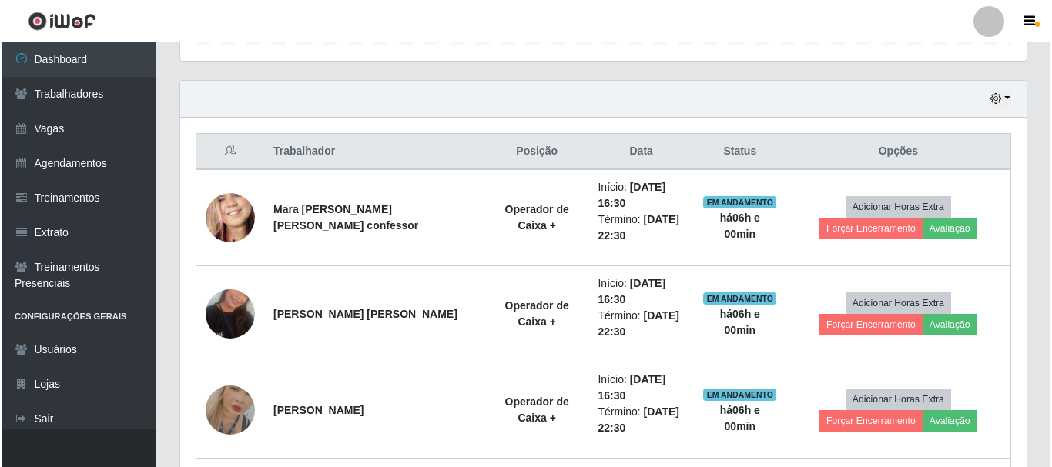
scroll to position [512, 0]
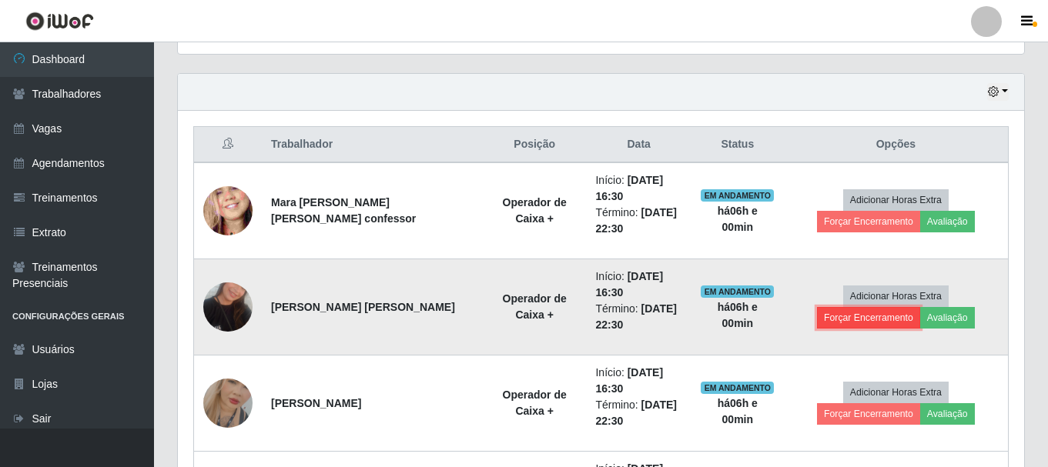
click at [920, 307] on button "Forçar Encerramento" at bounding box center [868, 318] width 103 height 22
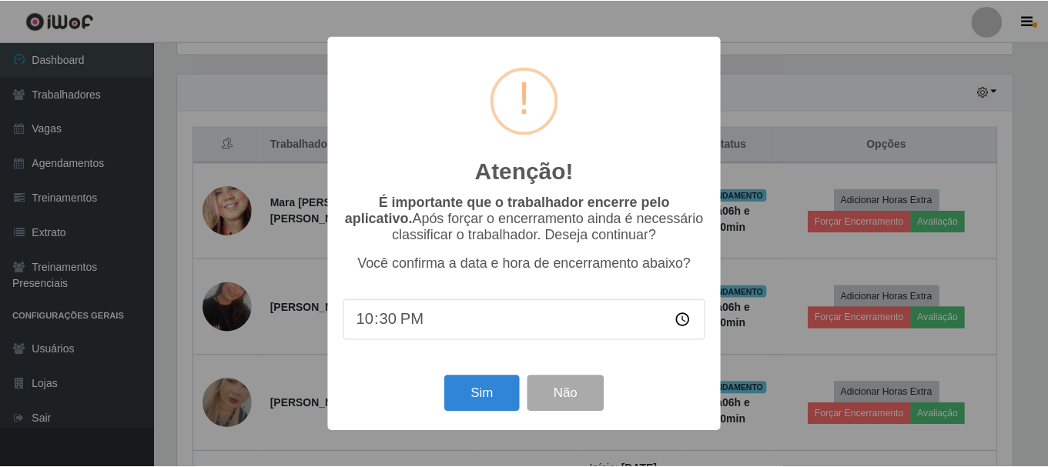
scroll to position [320, 839]
click at [504, 390] on button "Sim" at bounding box center [483, 394] width 75 height 36
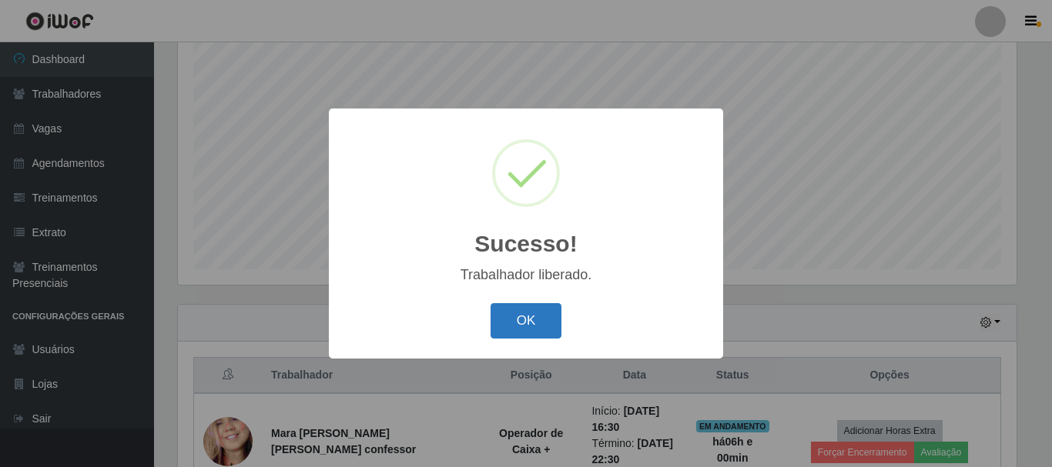
click at [536, 329] on button "OK" at bounding box center [527, 321] width 72 height 36
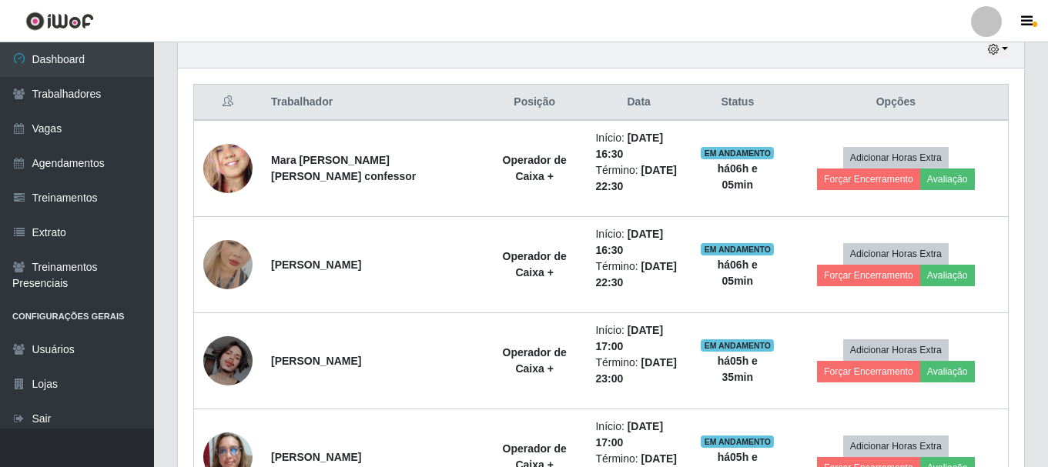
scroll to position [589, 0]
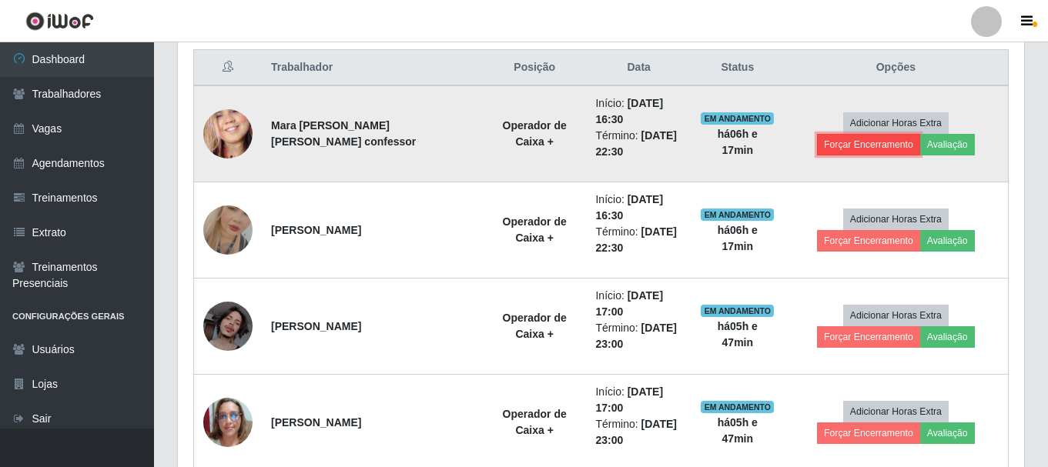
click at [920, 134] on button "Forçar Encerramento" at bounding box center [868, 145] width 103 height 22
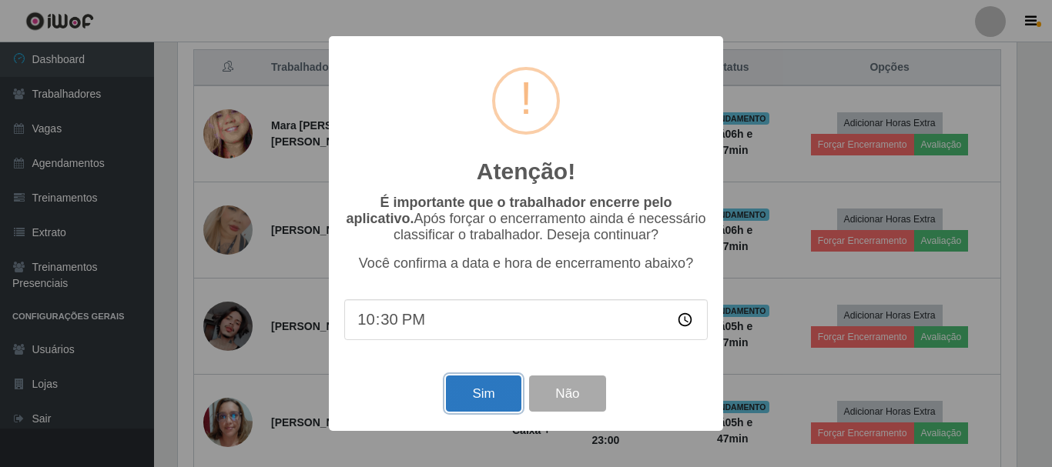
click at [469, 409] on button "Sim" at bounding box center [483, 394] width 75 height 36
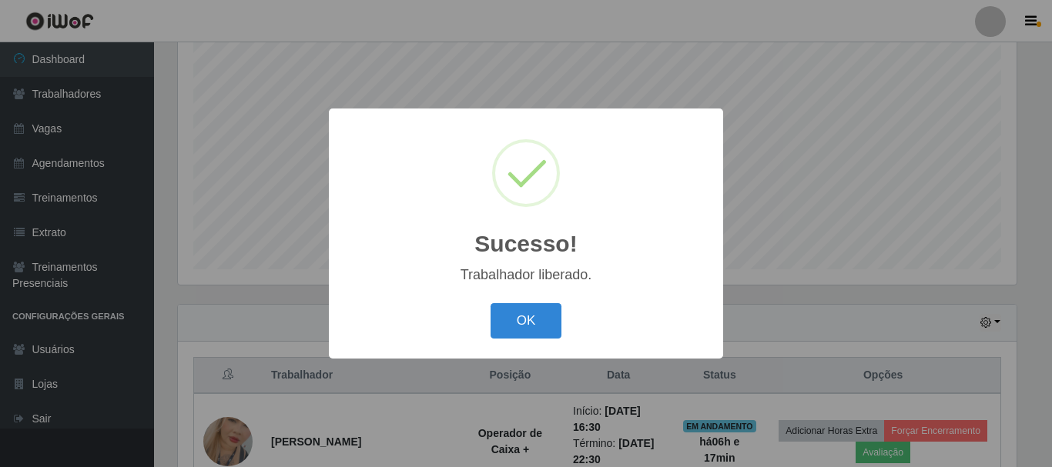
click at [563, 328] on div "OK Cancel" at bounding box center [525, 321] width 363 height 44
click at [515, 323] on button "OK" at bounding box center [527, 321] width 72 height 36
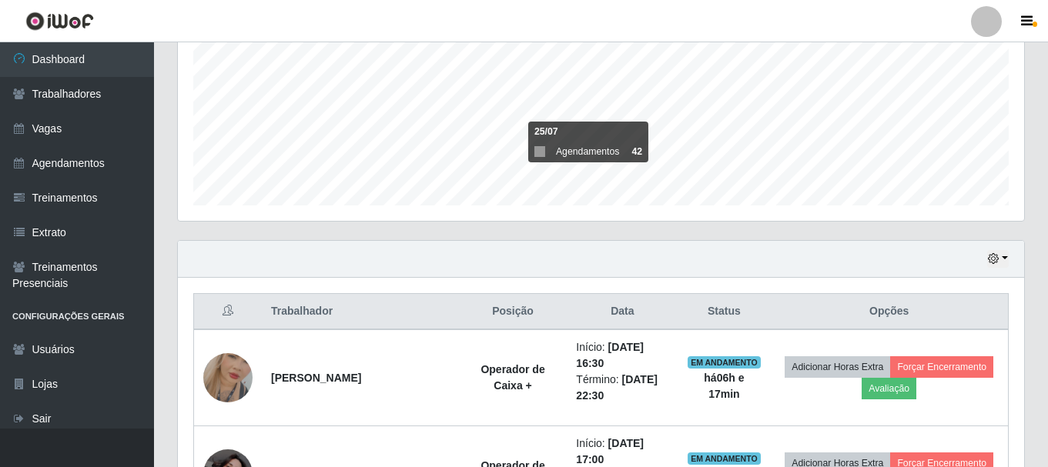
scroll to position [435, 0]
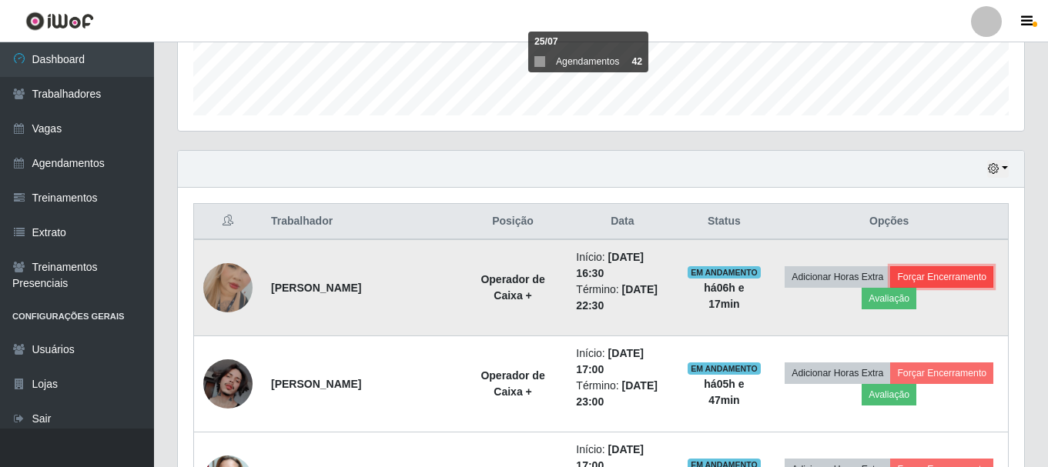
click at [935, 277] on button "Forçar Encerramento" at bounding box center [941, 277] width 103 height 22
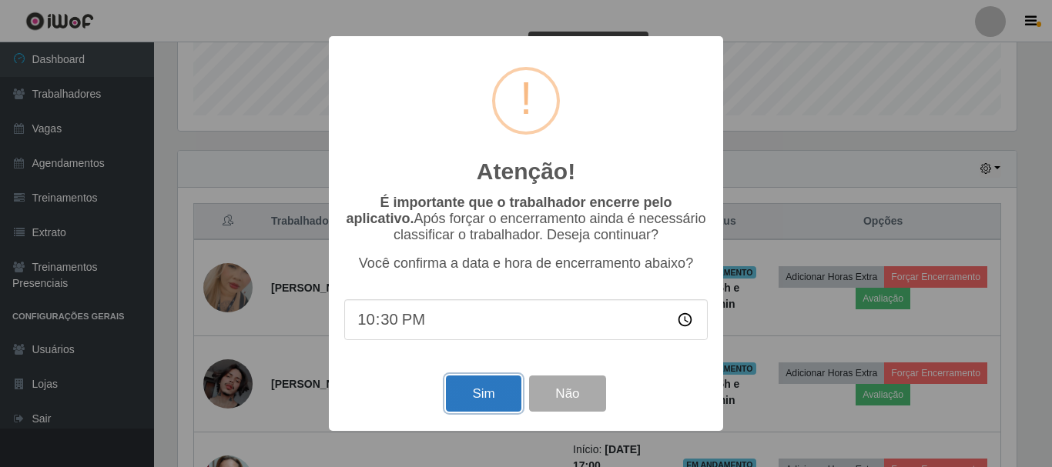
click at [481, 396] on button "Sim" at bounding box center [483, 394] width 75 height 36
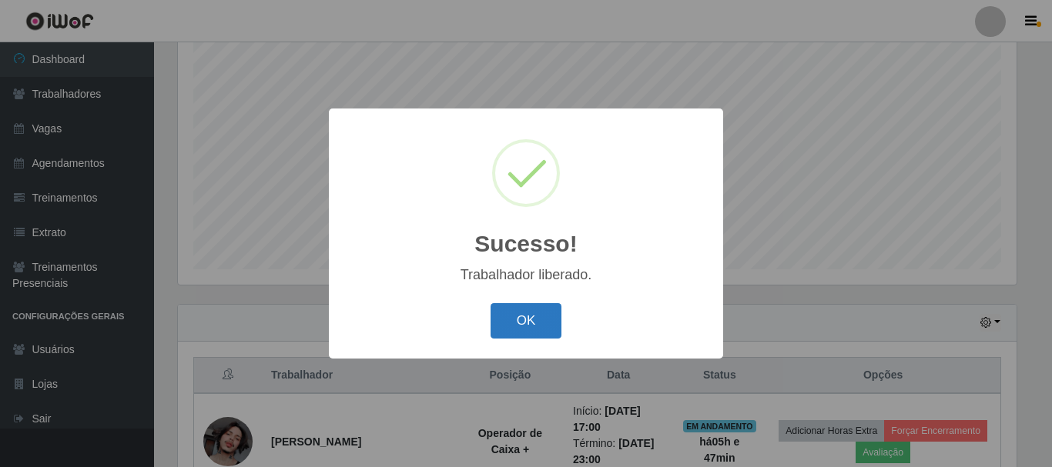
click at [511, 330] on button "OK" at bounding box center [527, 321] width 72 height 36
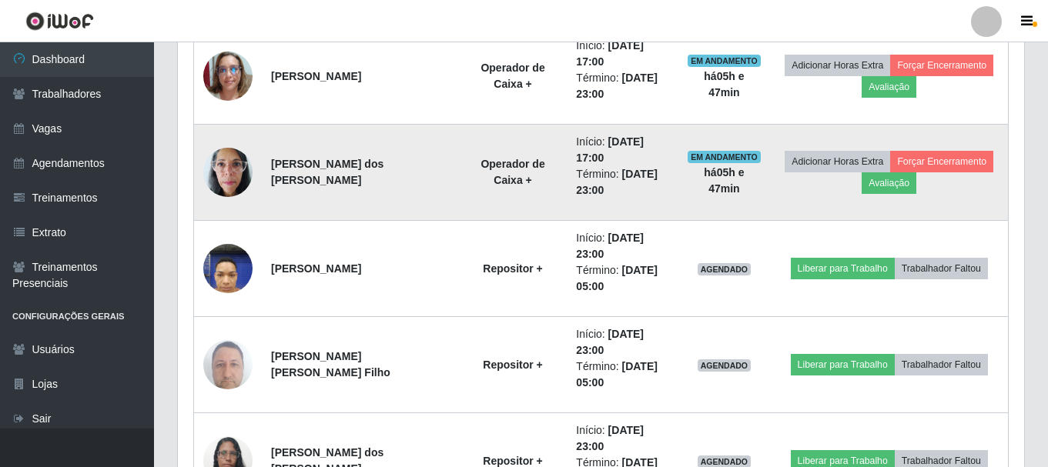
scroll to position [820, 0]
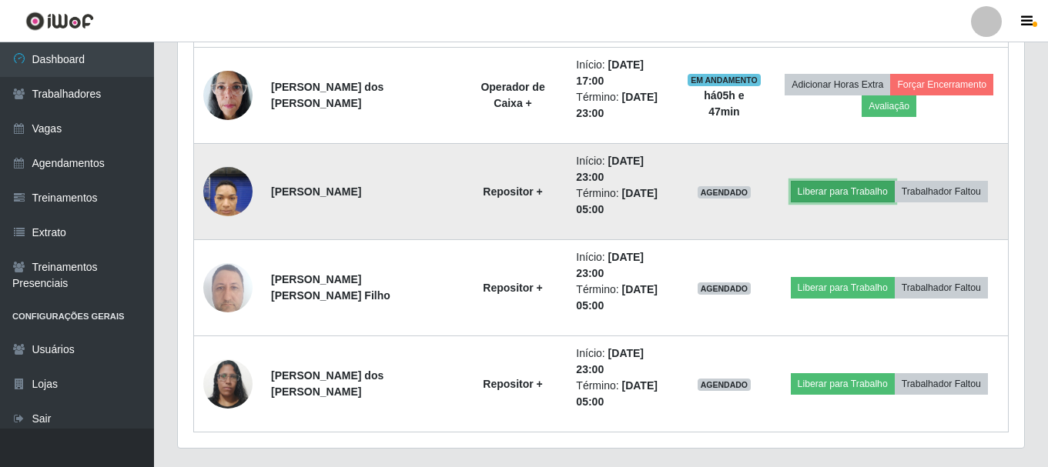
click at [840, 198] on button "Liberar para Trabalho" at bounding box center [843, 192] width 104 height 22
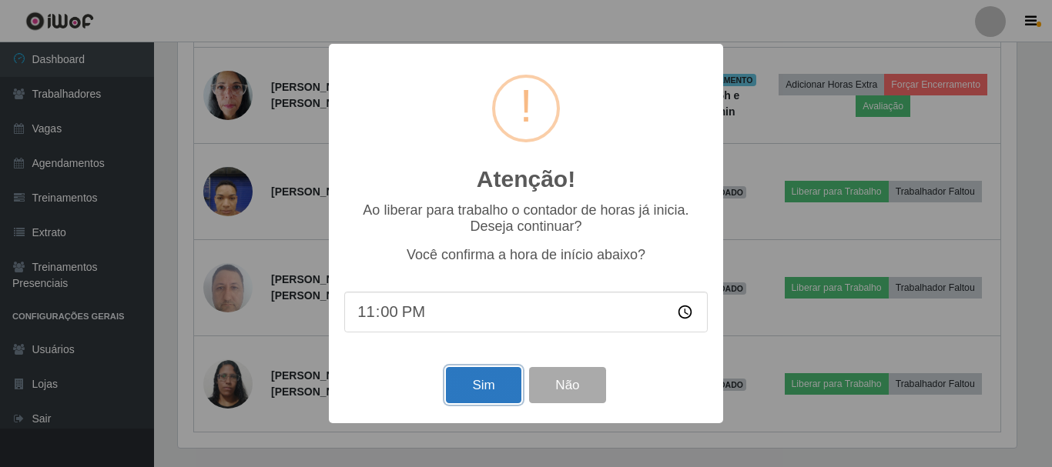
click at [482, 382] on button "Sim" at bounding box center [483, 385] width 75 height 36
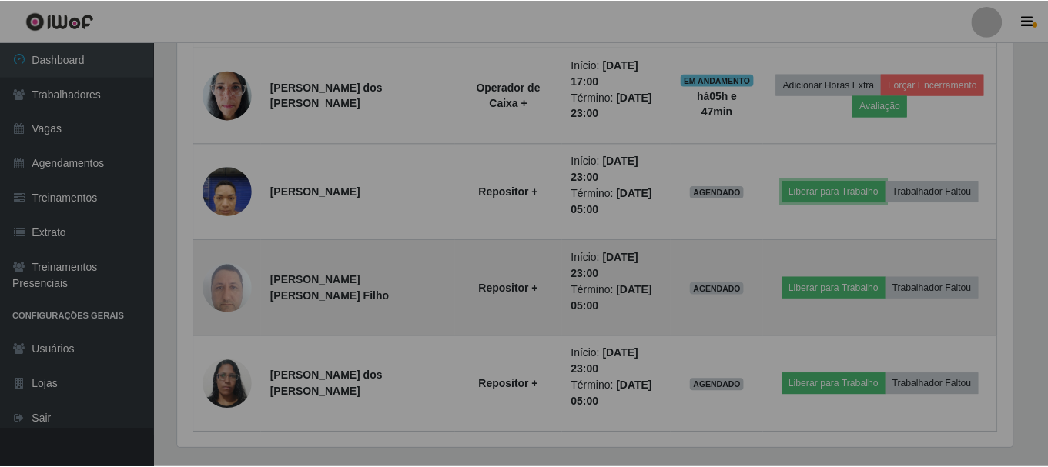
scroll to position [320, 846]
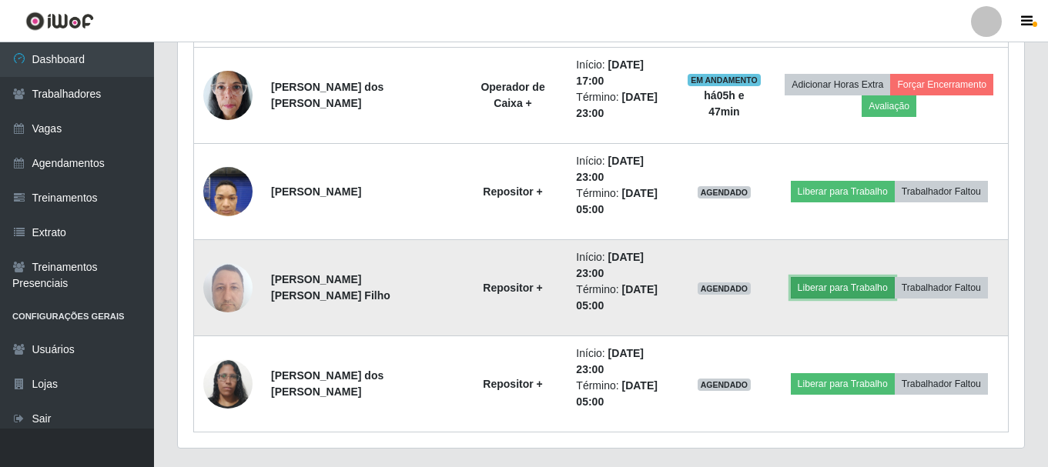
click at [814, 285] on button "Liberar para Trabalho" at bounding box center [843, 288] width 104 height 22
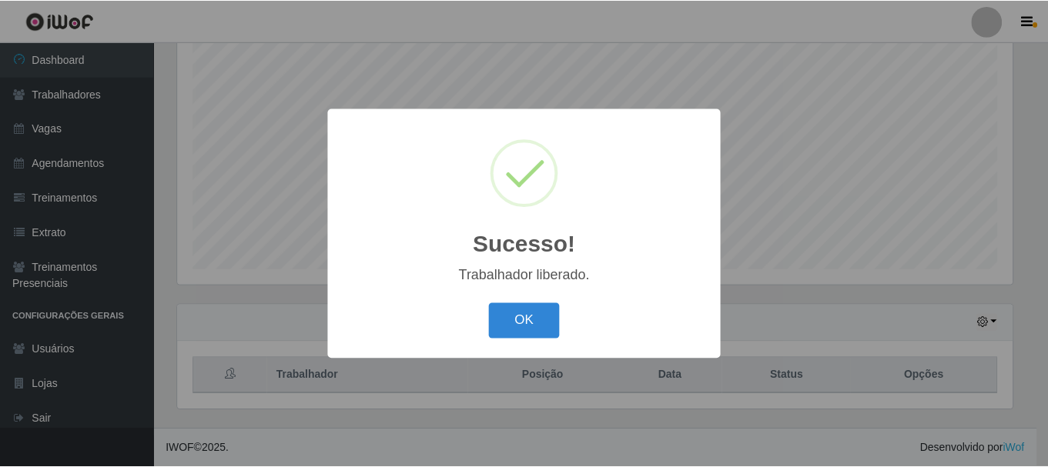
scroll to position [281, 0]
click at [506, 337] on button "OK" at bounding box center [527, 321] width 72 height 36
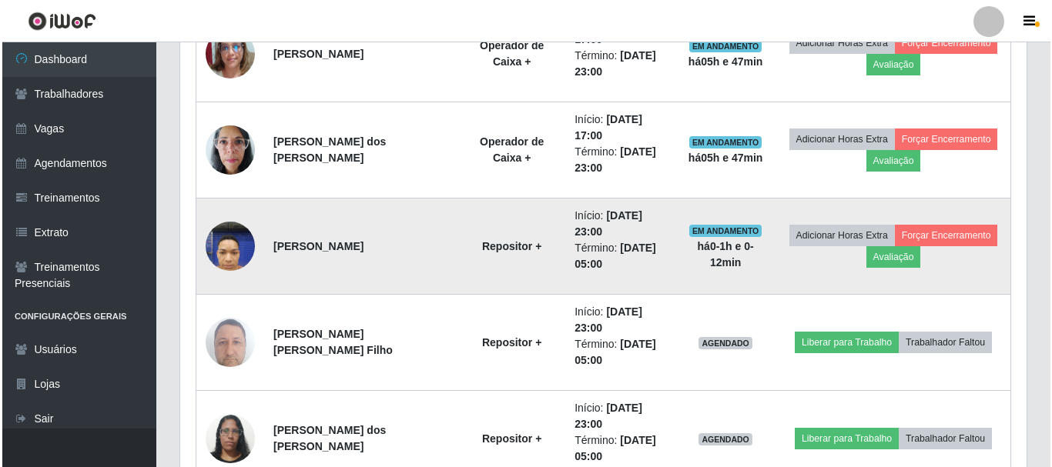
scroll to position [859, 0]
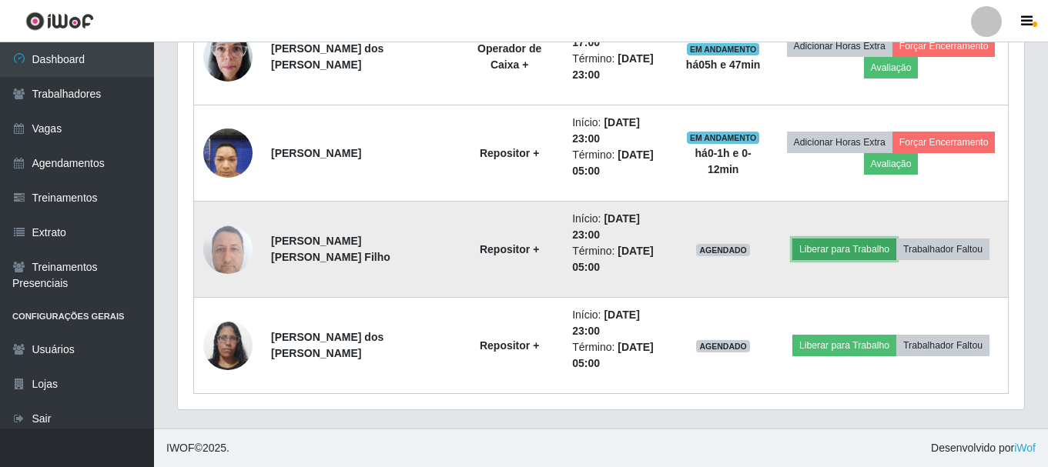
click at [832, 249] on button "Liberar para Trabalho" at bounding box center [844, 250] width 104 height 22
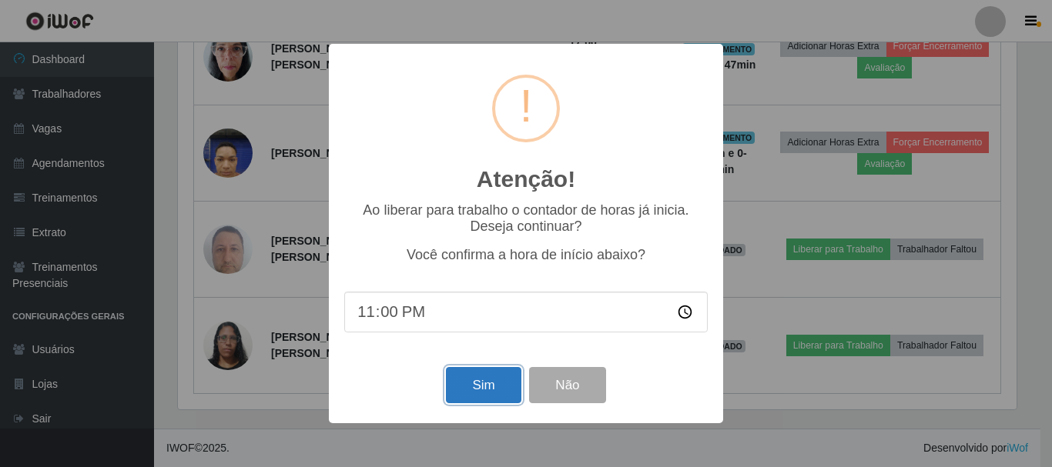
click at [497, 385] on button "Sim" at bounding box center [483, 385] width 75 height 36
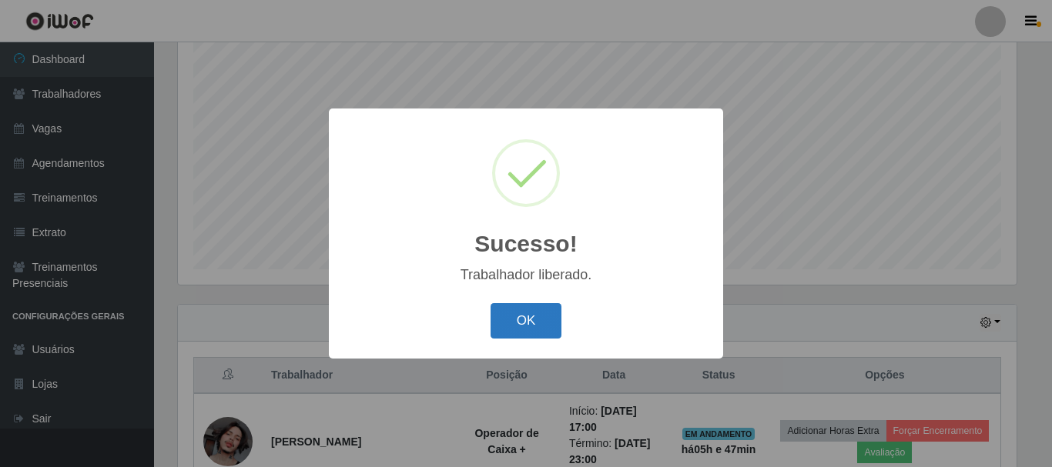
click at [518, 320] on button "OK" at bounding box center [527, 321] width 72 height 36
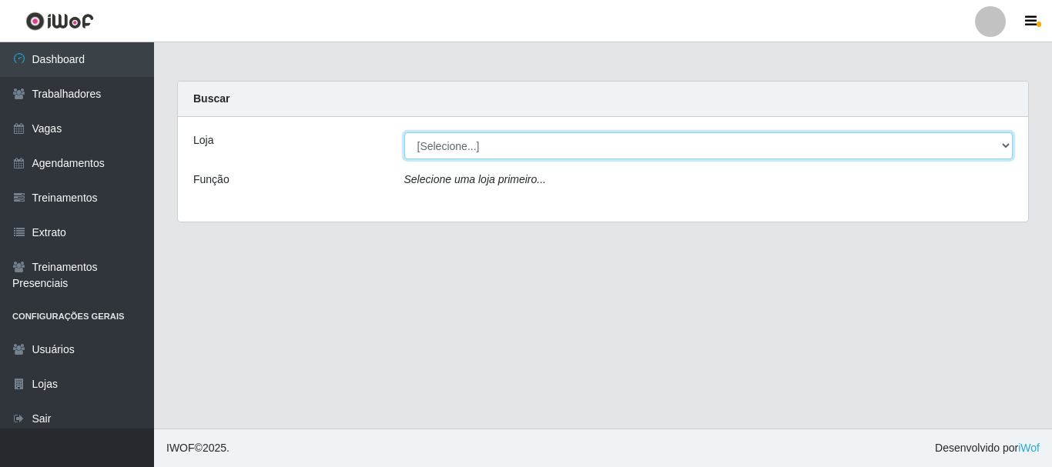
click at [1009, 145] on select "[Selecione...] SuperFácil Atacado - [PERSON_NAME]" at bounding box center [708, 145] width 609 height 27
select select "399"
click at [404, 132] on select "[Selecione...] SuperFácil Atacado - [PERSON_NAME]" at bounding box center [708, 145] width 609 height 27
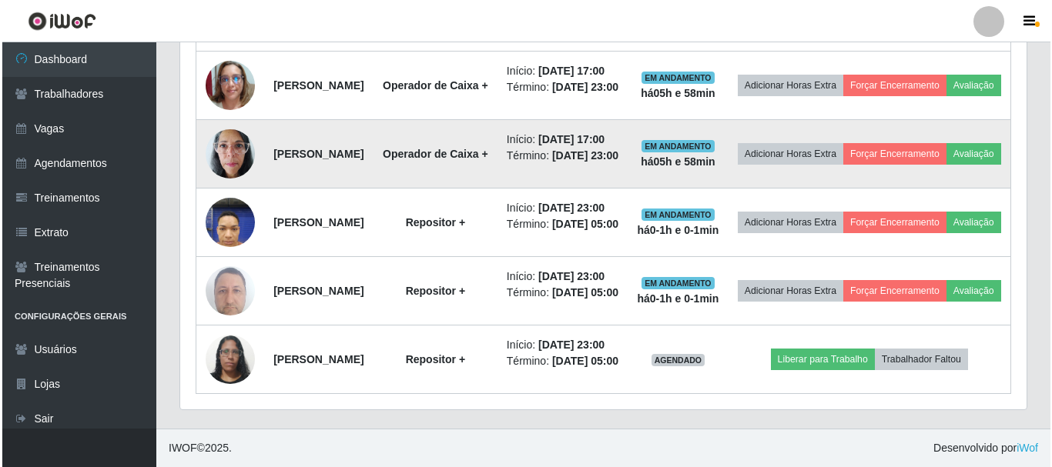
scroll to position [847, 0]
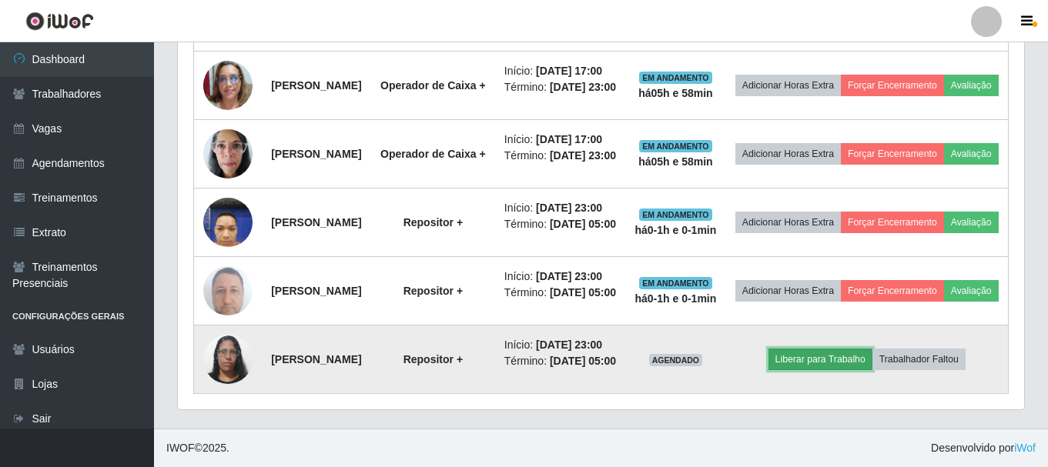
click at [820, 359] on button "Liberar para Trabalho" at bounding box center [821, 360] width 104 height 22
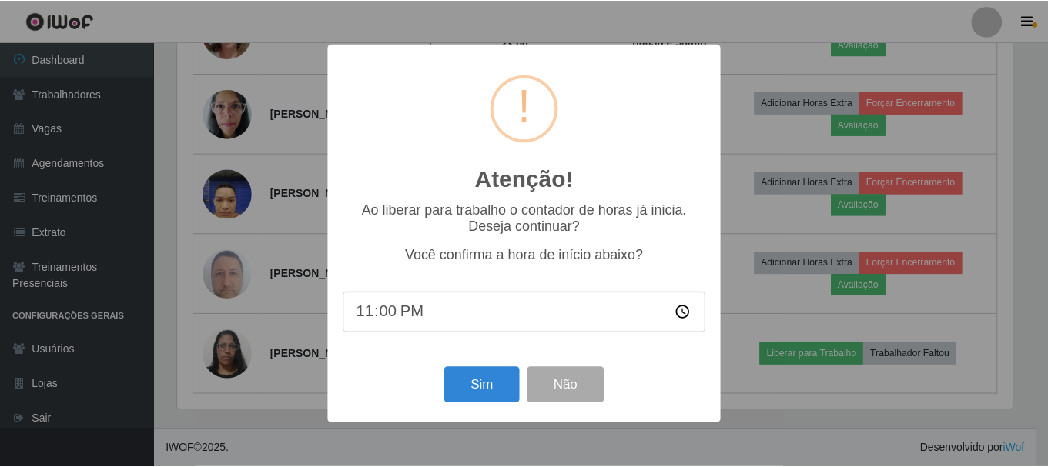
scroll to position [320, 839]
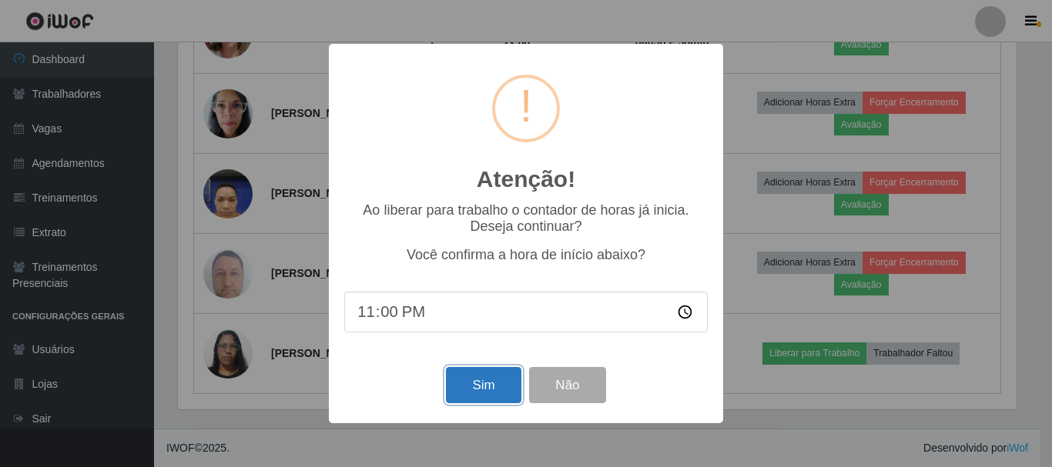
click at [491, 391] on button "Sim" at bounding box center [483, 385] width 75 height 36
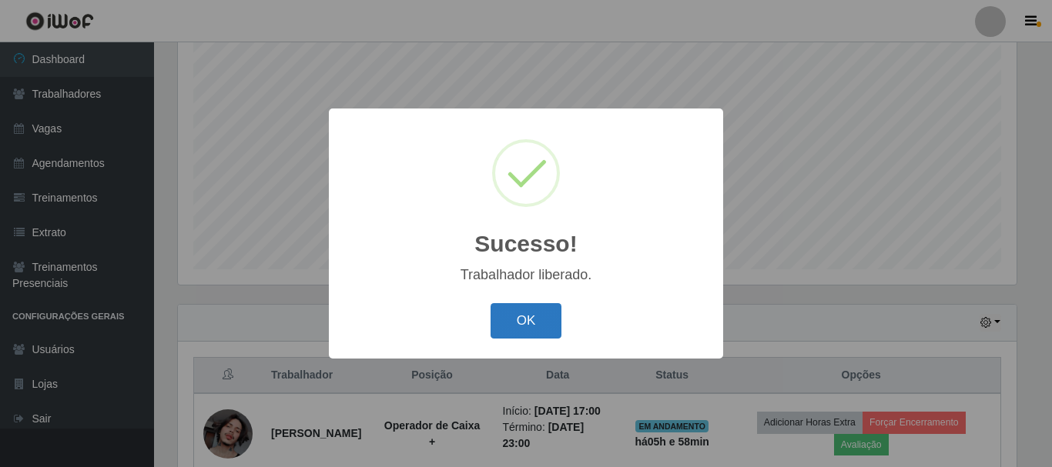
click at [526, 319] on button "OK" at bounding box center [527, 321] width 72 height 36
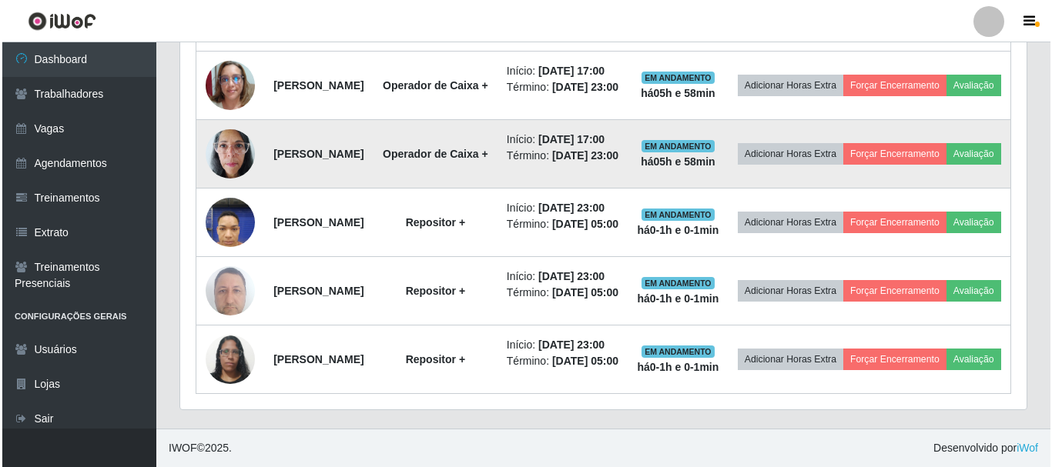
scroll to position [859, 0]
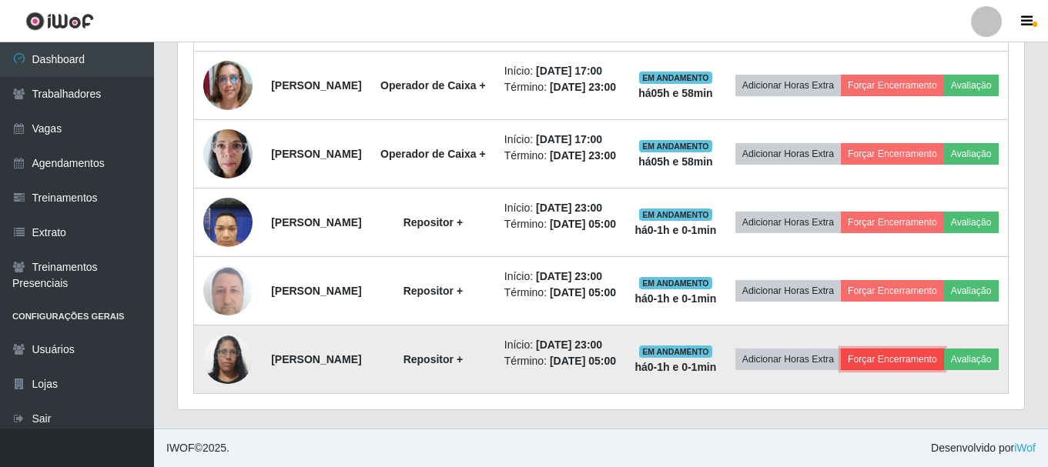
click at [921, 349] on button "Forçar Encerramento" at bounding box center [892, 360] width 103 height 22
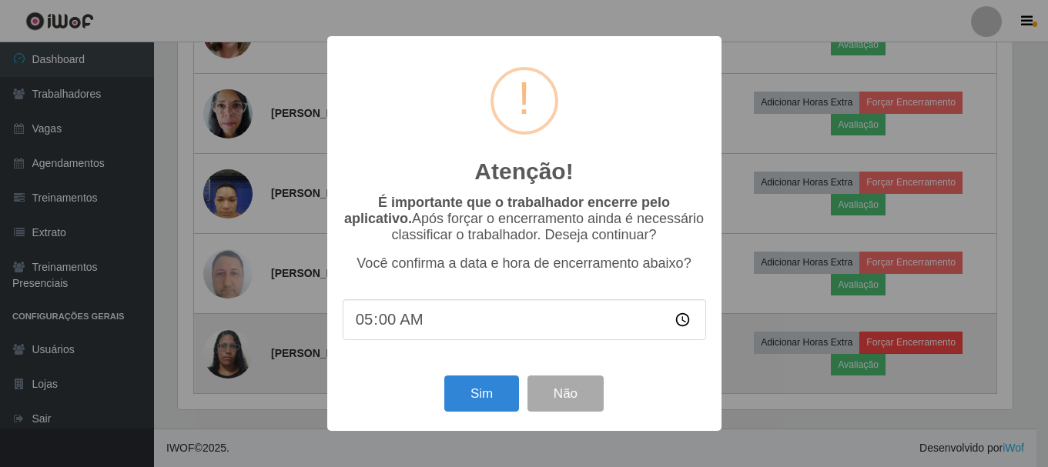
scroll to position [320, 839]
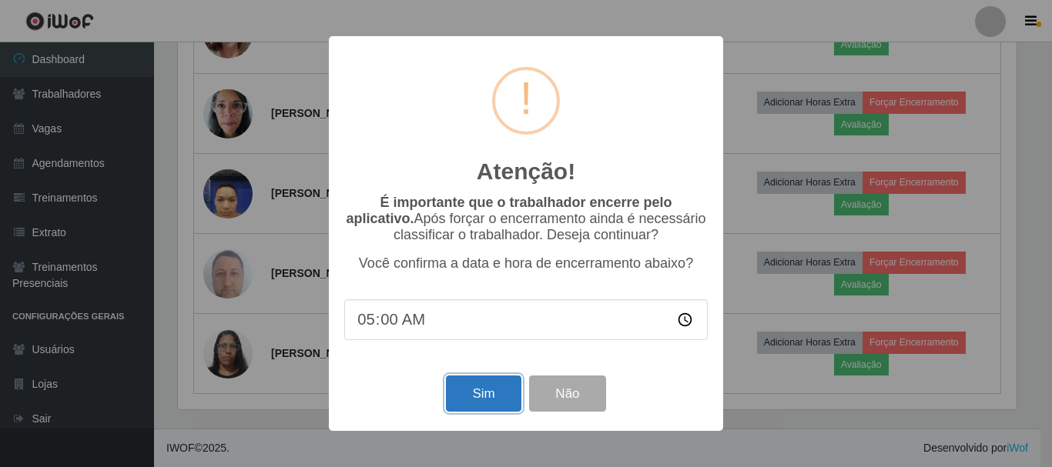
click at [475, 404] on button "Sim" at bounding box center [483, 394] width 75 height 36
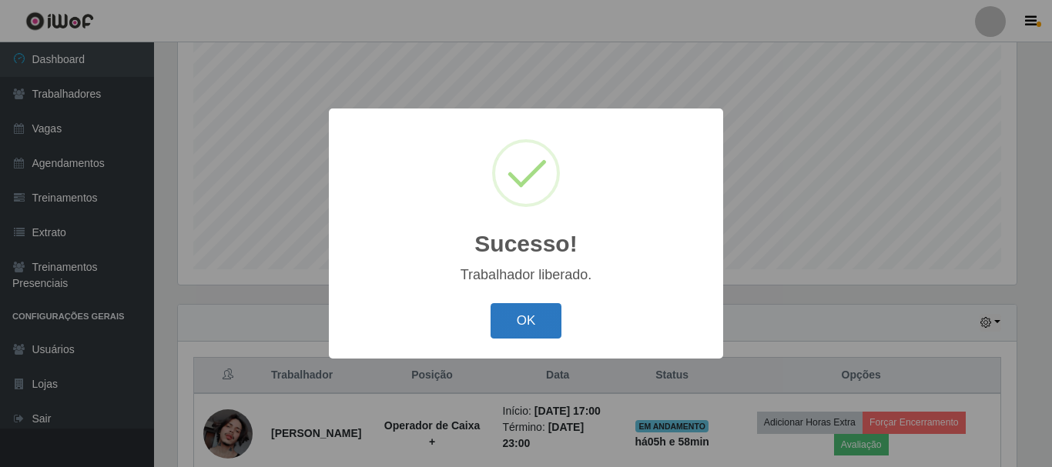
click at [519, 326] on button "OK" at bounding box center [527, 321] width 72 height 36
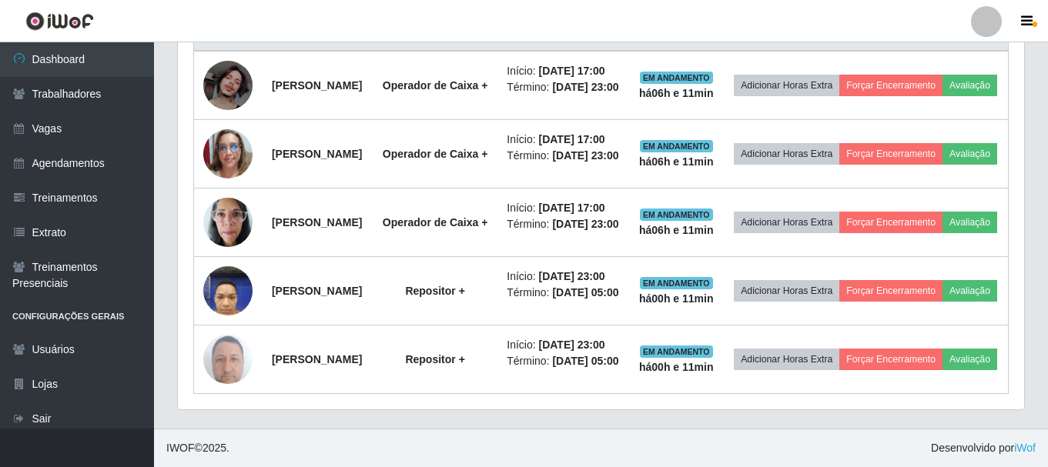
scroll to position [531, 0]
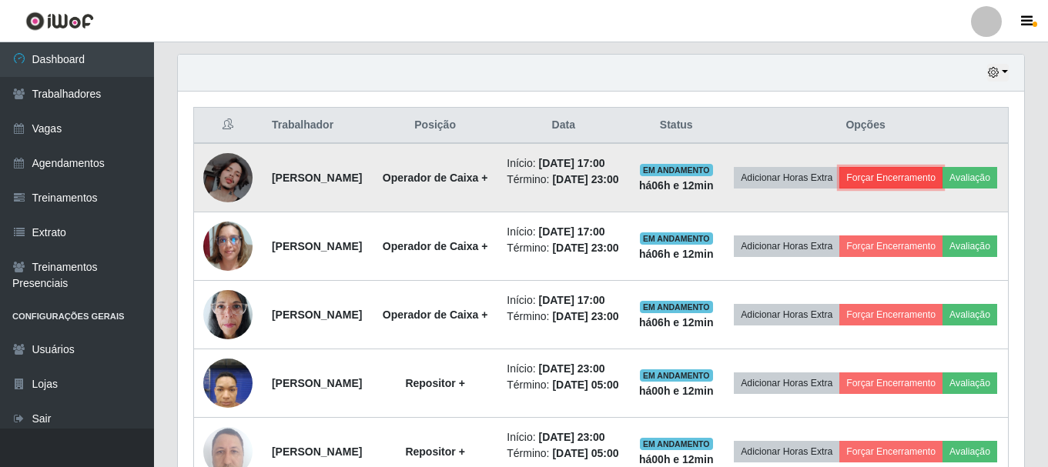
click at [906, 179] on button "Forçar Encerramento" at bounding box center [890, 178] width 103 height 22
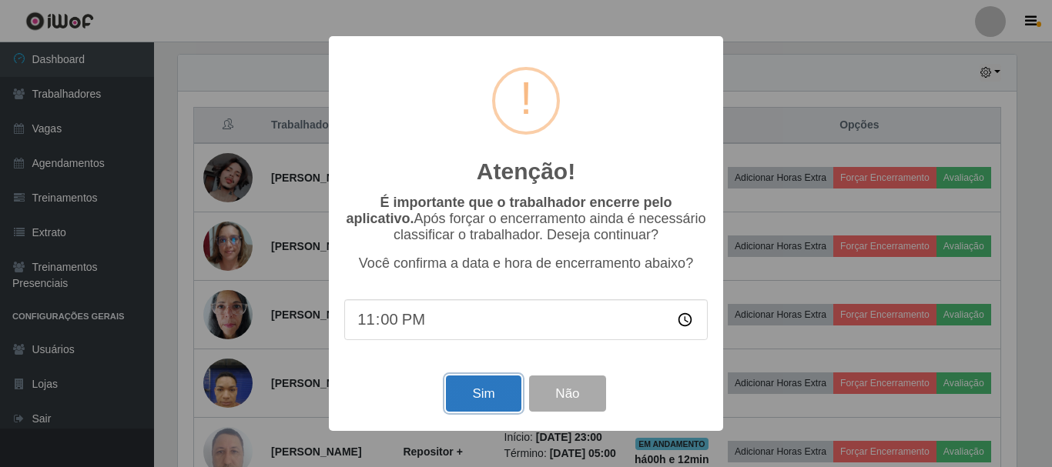
click at [475, 399] on button "Sim" at bounding box center [483, 394] width 75 height 36
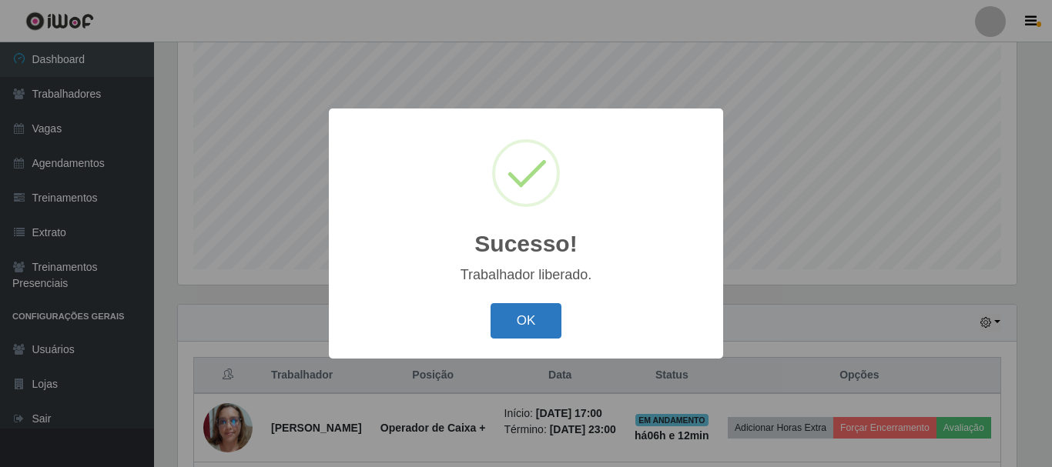
click at [517, 317] on button "OK" at bounding box center [527, 321] width 72 height 36
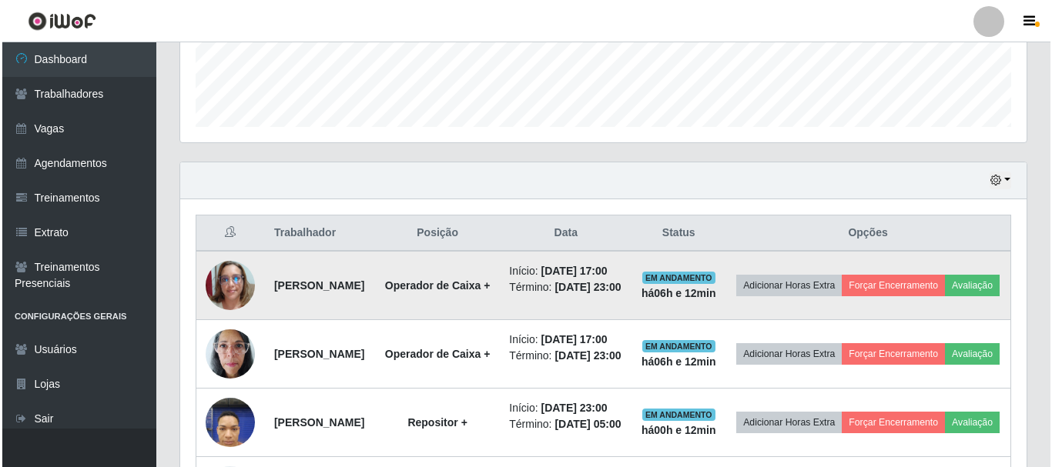
scroll to position [435, 0]
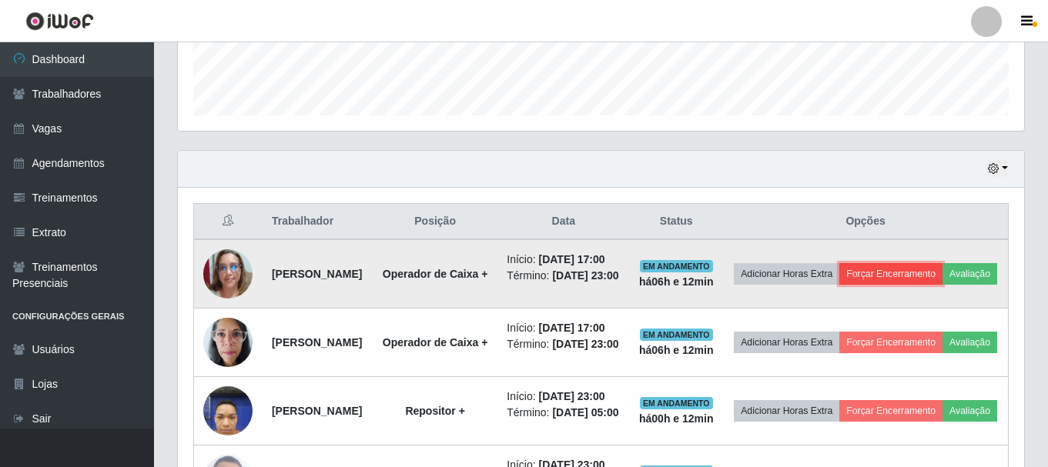
click at [936, 271] on button "Forçar Encerramento" at bounding box center [890, 274] width 103 height 22
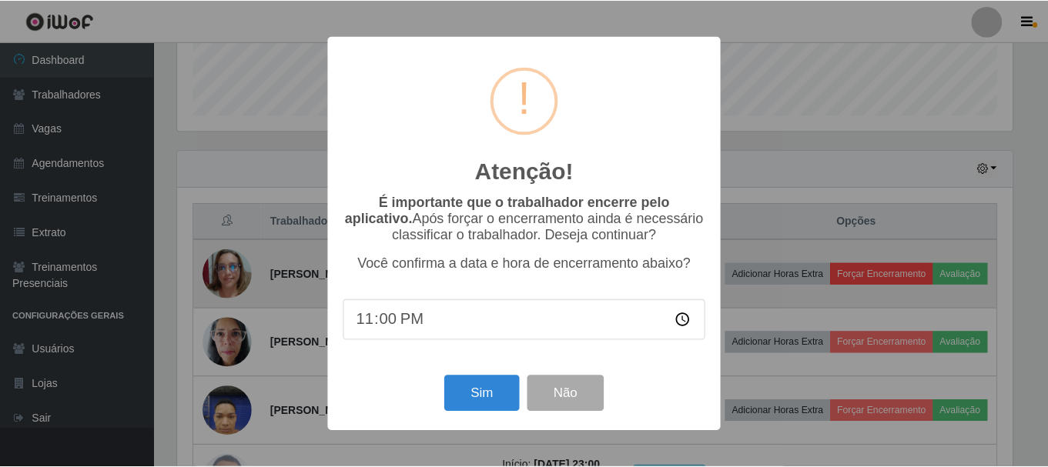
scroll to position [320, 839]
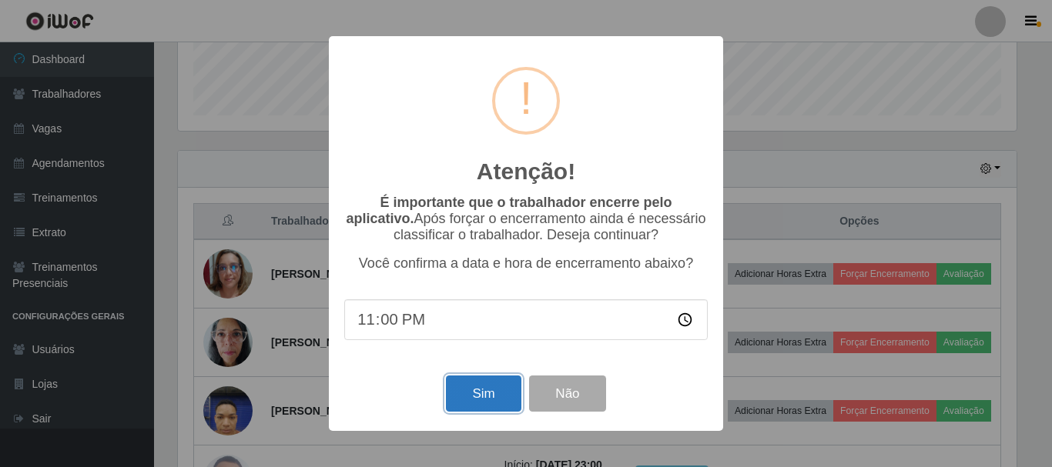
click at [471, 395] on button "Sim" at bounding box center [483, 394] width 75 height 36
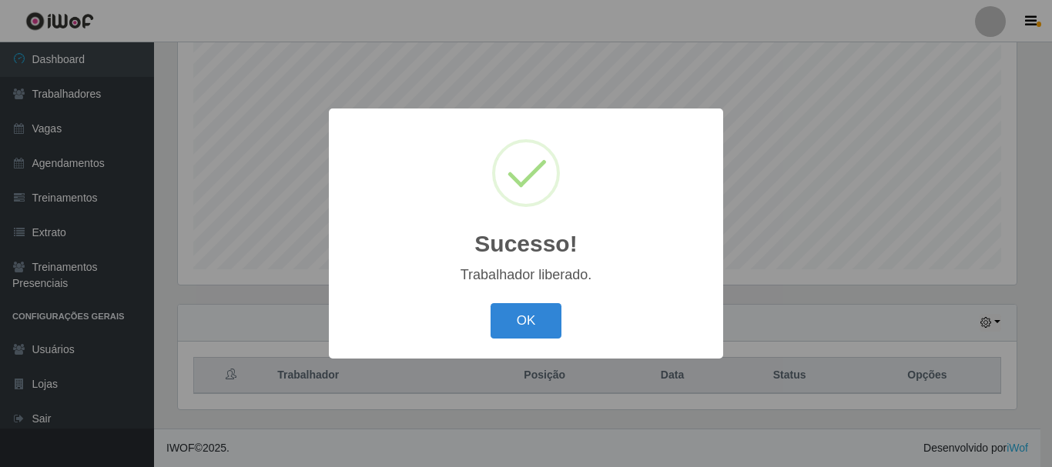
drag, startPoint x: 527, startPoint y: 333, endPoint x: 541, endPoint y: 333, distance: 13.9
click at [527, 333] on button "OK" at bounding box center [527, 321] width 72 height 36
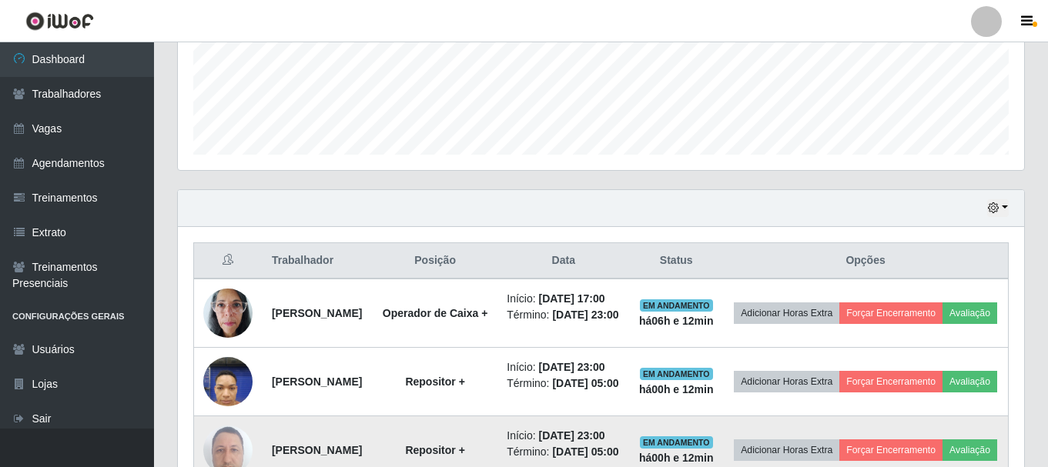
scroll to position [512, 0]
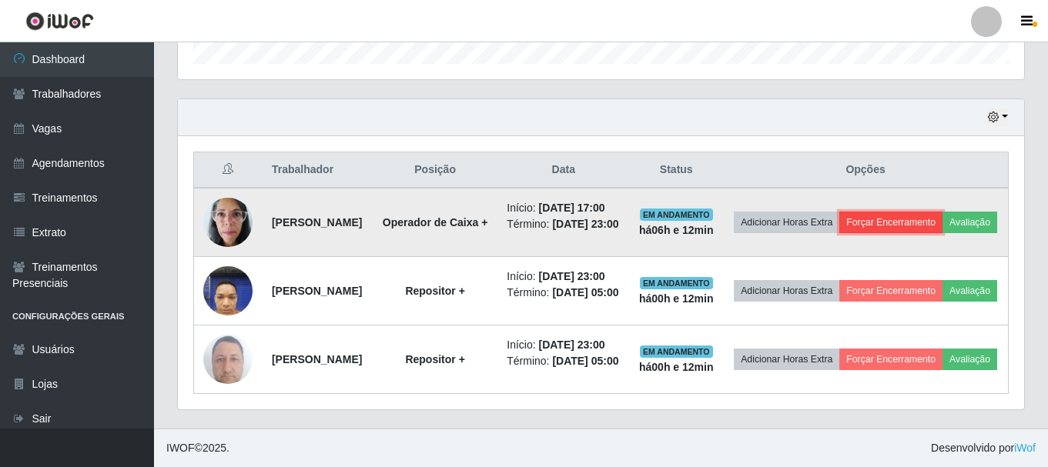
click at [943, 212] on button "Forçar Encerramento" at bounding box center [890, 223] width 103 height 22
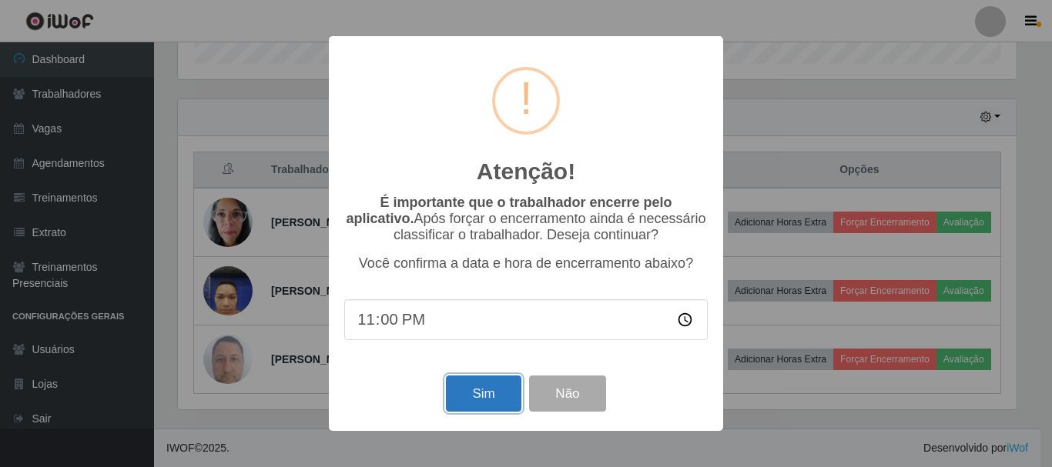
click at [512, 391] on button "Sim" at bounding box center [483, 394] width 75 height 36
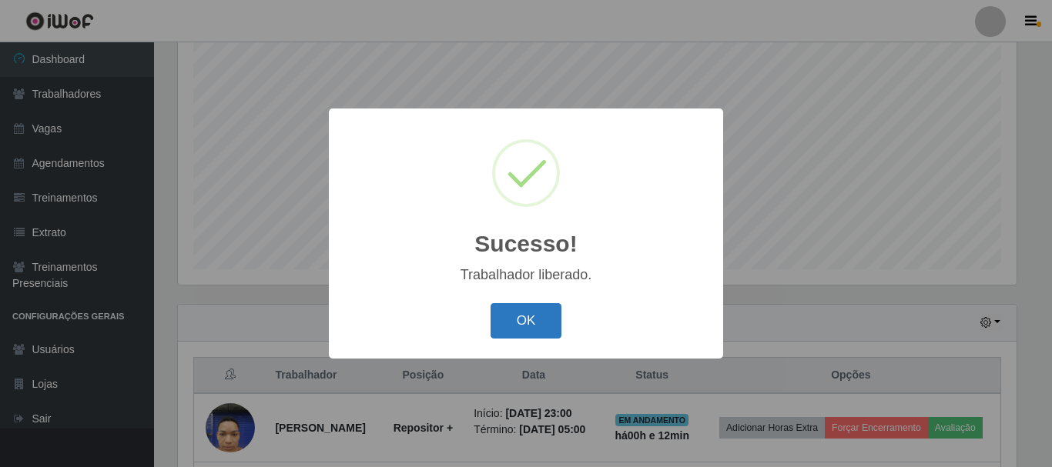
click at [531, 330] on button "OK" at bounding box center [527, 321] width 72 height 36
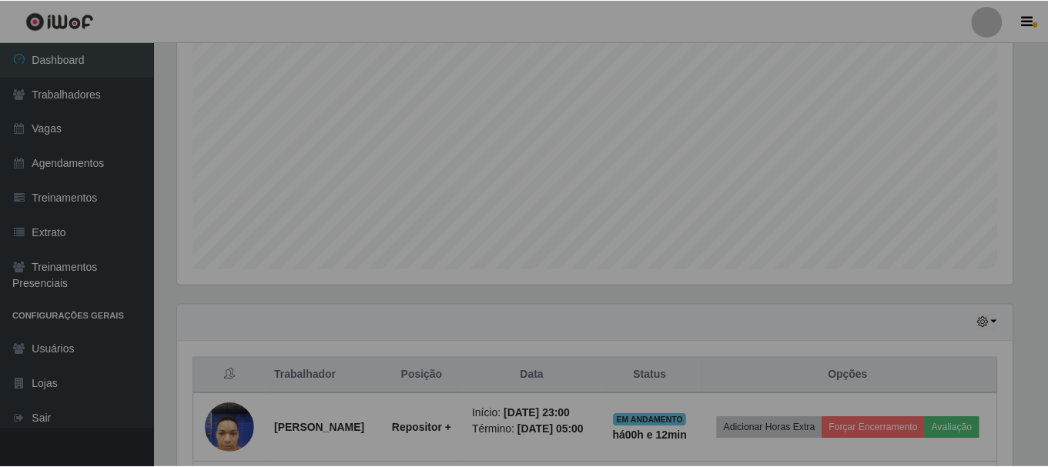
scroll to position [0, 0]
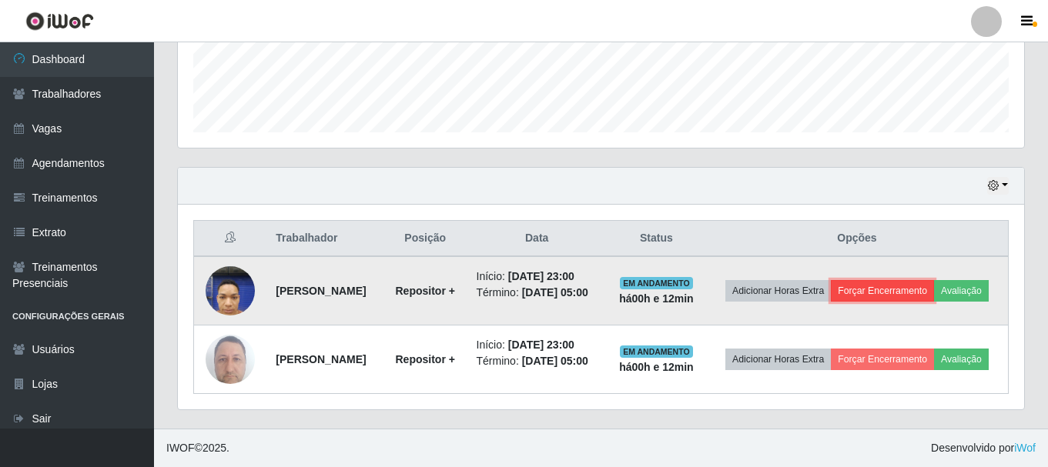
click at [901, 280] on button "Forçar Encerramento" at bounding box center [882, 291] width 103 height 22
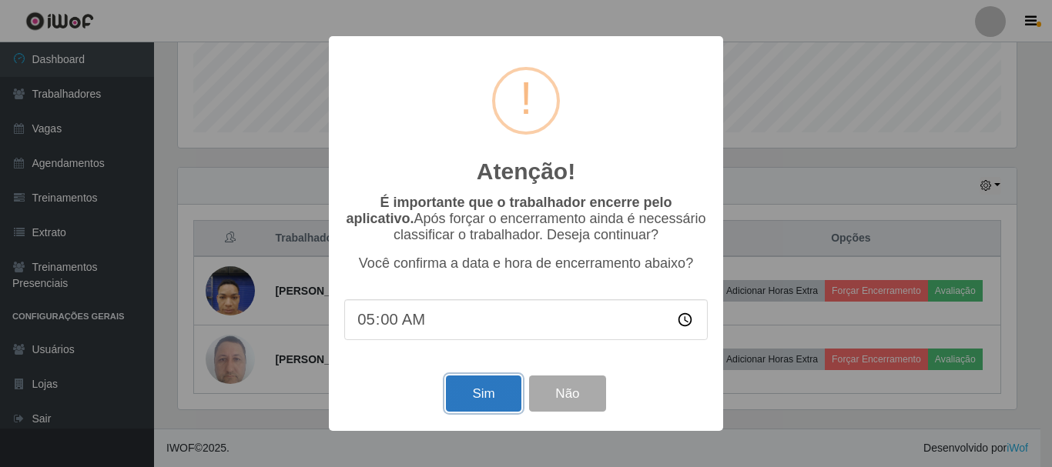
click at [493, 395] on button "Sim" at bounding box center [483, 394] width 75 height 36
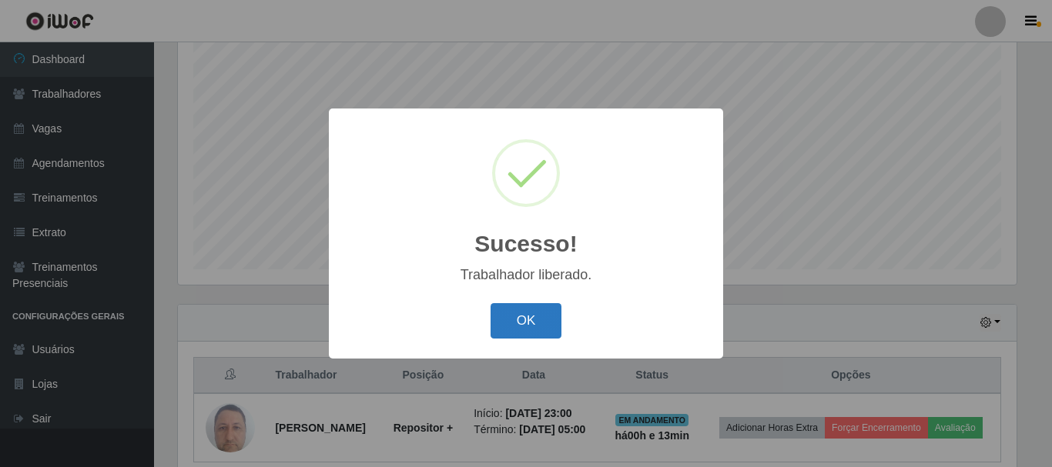
drag, startPoint x: 539, startPoint y: 331, endPoint x: 551, endPoint y: 320, distance: 16.4
click at [541, 328] on button "OK" at bounding box center [527, 321] width 72 height 36
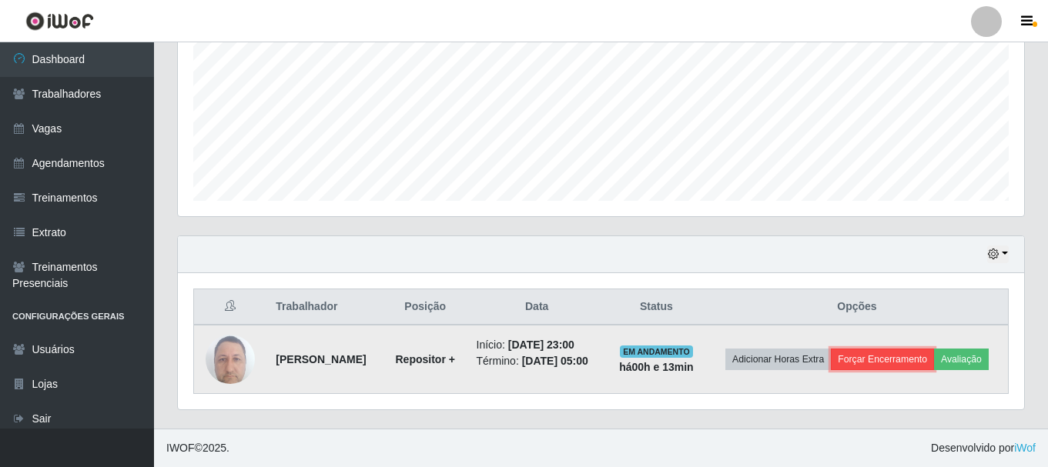
click at [908, 349] on button "Forçar Encerramento" at bounding box center [882, 360] width 103 height 22
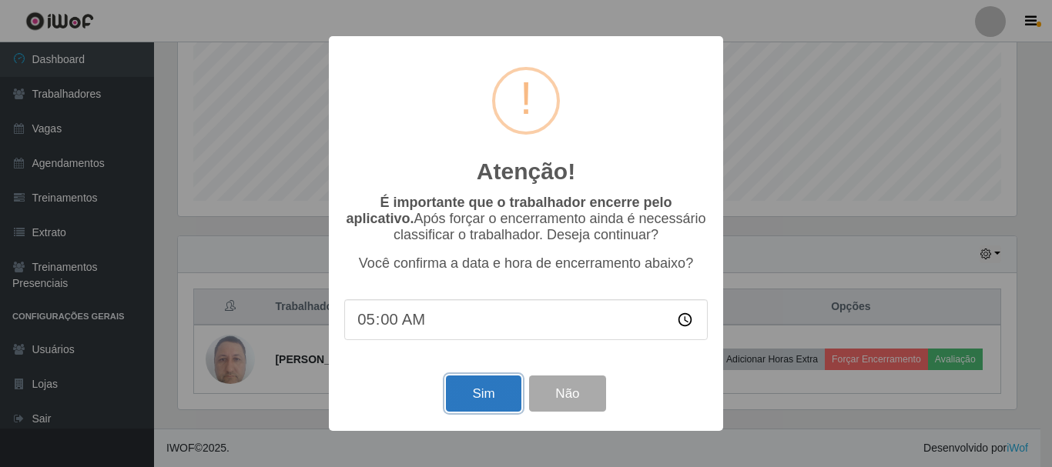
click at [501, 387] on button "Sim" at bounding box center [483, 394] width 75 height 36
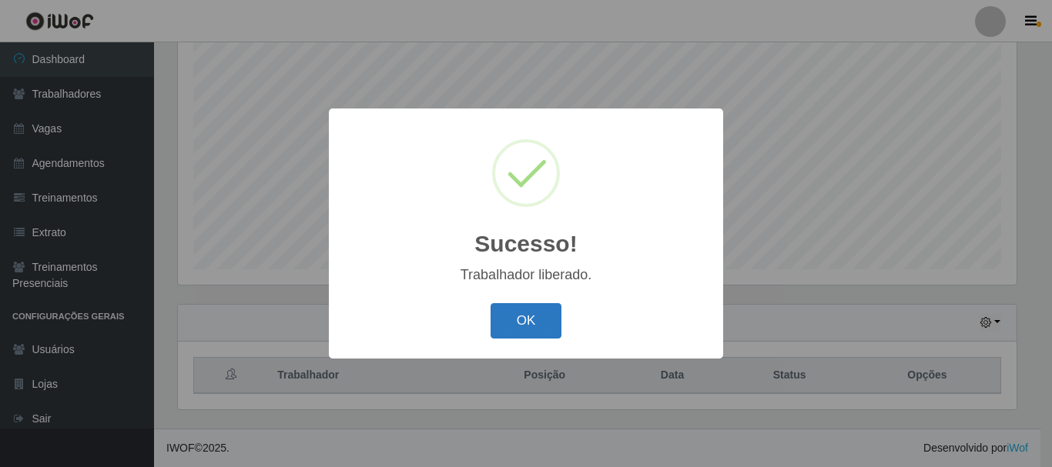
click at [542, 325] on button "OK" at bounding box center [527, 321] width 72 height 36
